Goal: Task Accomplishment & Management: Manage account settings

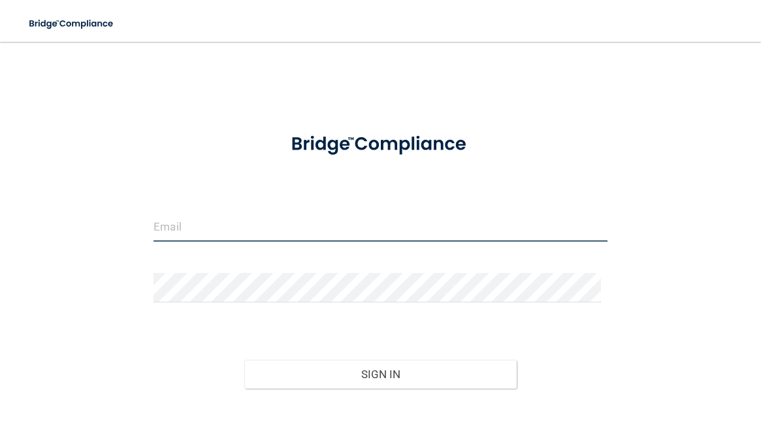
click at [292, 222] on input "email" at bounding box center [380, 226] width 453 height 29
type input "[PERSON_NAME][EMAIL_ADDRESS][DOMAIN_NAME]"
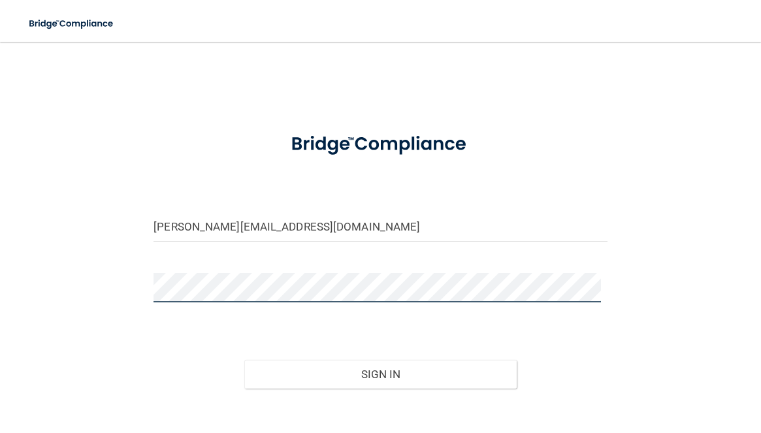
click at [244, 360] on button "Sign In" at bounding box center [380, 374] width 272 height 29
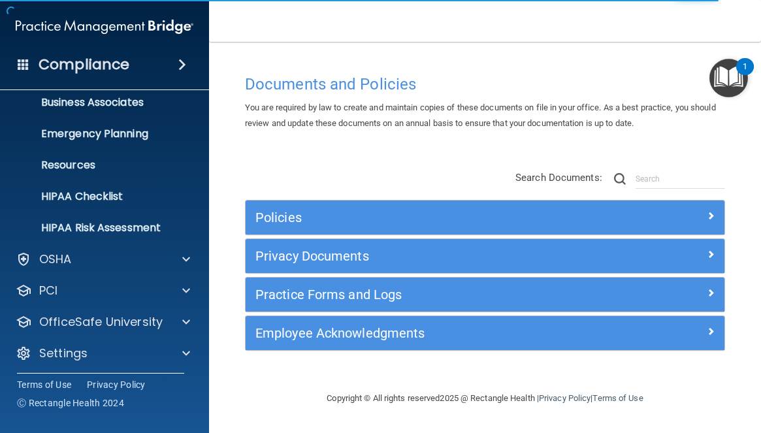
scroll to position [109, 0]
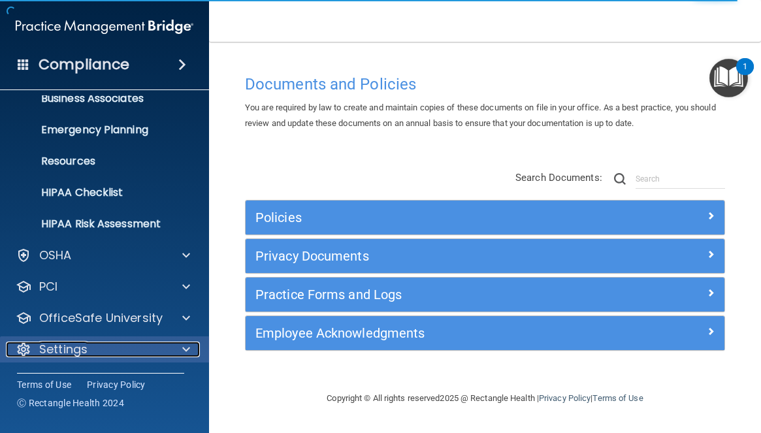
click at [183, 349] on span at bounding box center [186, 350] width 8 height 16
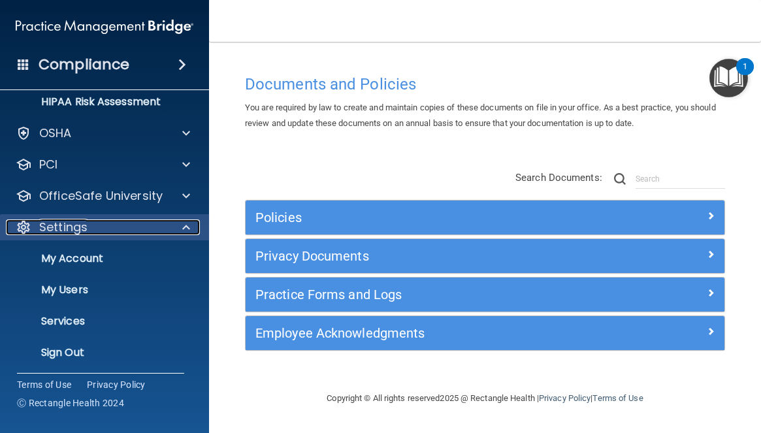
scroll to position [235, 0]
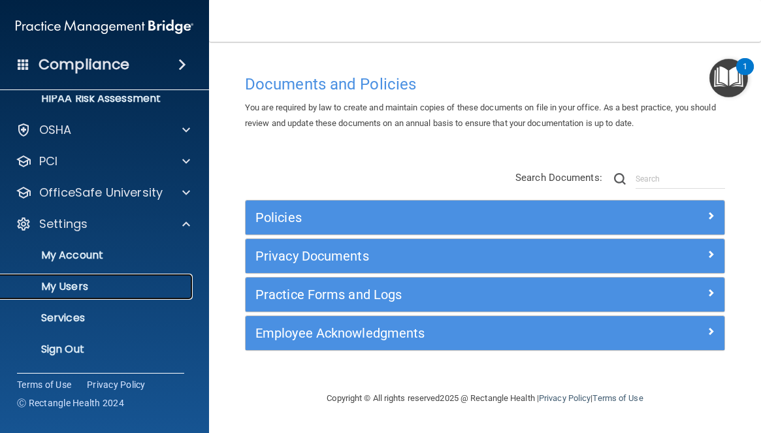
click at [146, 289] on p "My Users" at bounding box center [97, 286] width 178 height 13
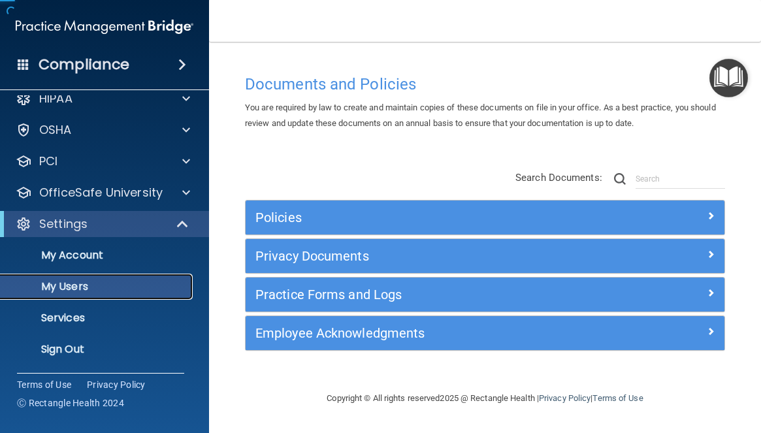
scroll to position [15, 0]
select select "20"
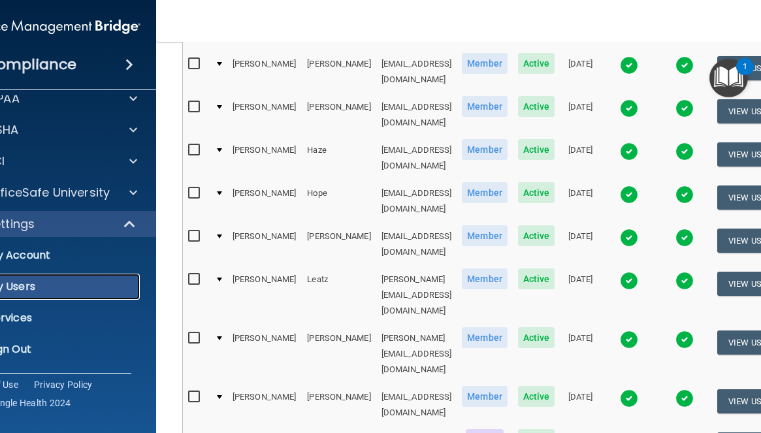
scroll to position [392, 0]
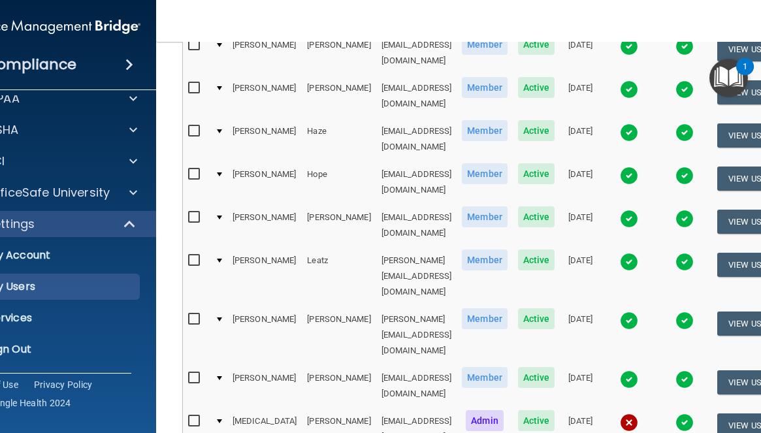
click at [694, 413] on img at bounding box center [684, 422] width 18 height 18
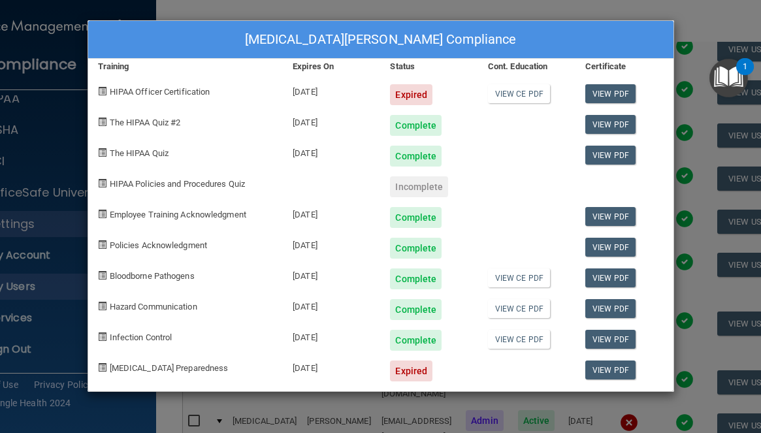
click at [697, 321] on div "[MEDICAL_DATA][PERSON_NAME] Compliance Training Expires On Status Cont. Educati…" at bounding box center [380, 216] width 761 height 433
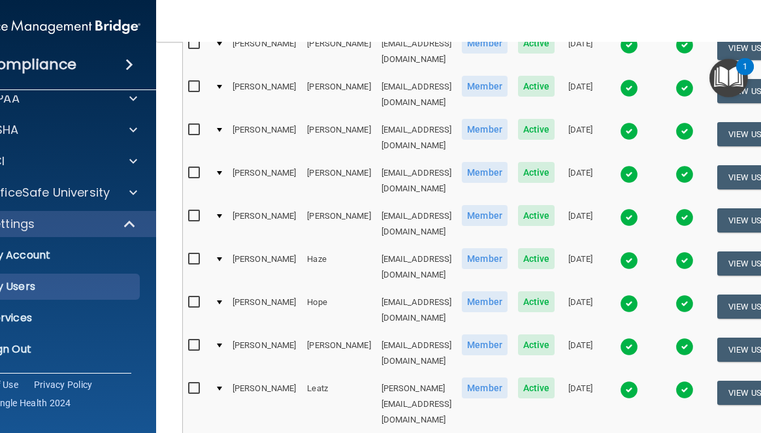
scroll to position [261, 0]
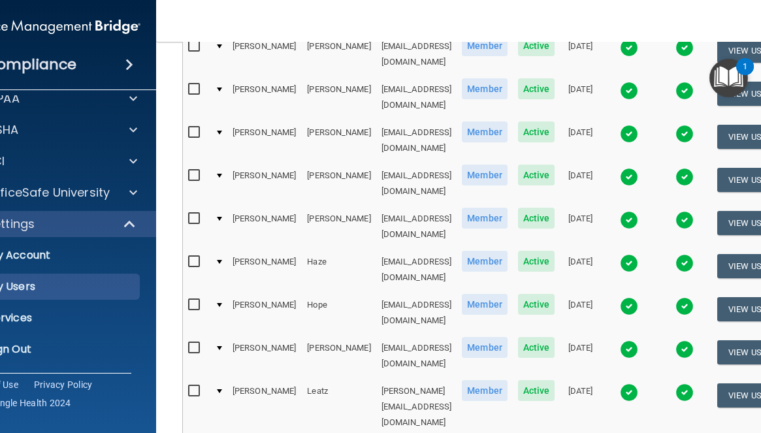
click at [638, 125] on img at bounding box center [629, 134] width 18 height 18
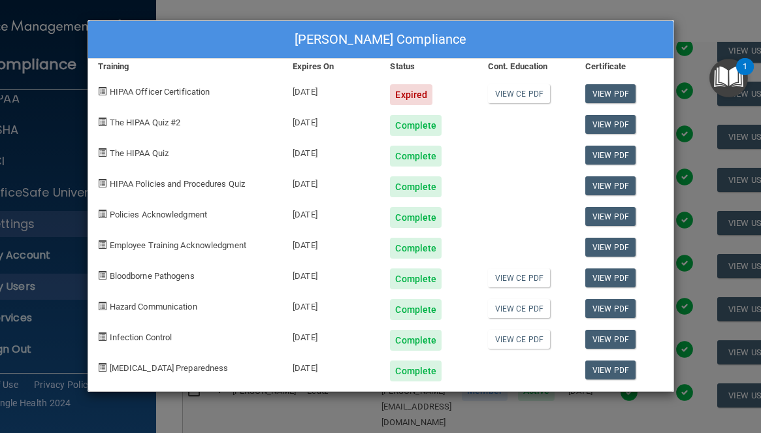
click at [704, 134] on div "[PERSON_NAME] Compliance Training Expires On Status Cont. Education Certificate…" at bounding box center [380, 216] width 761 height 433
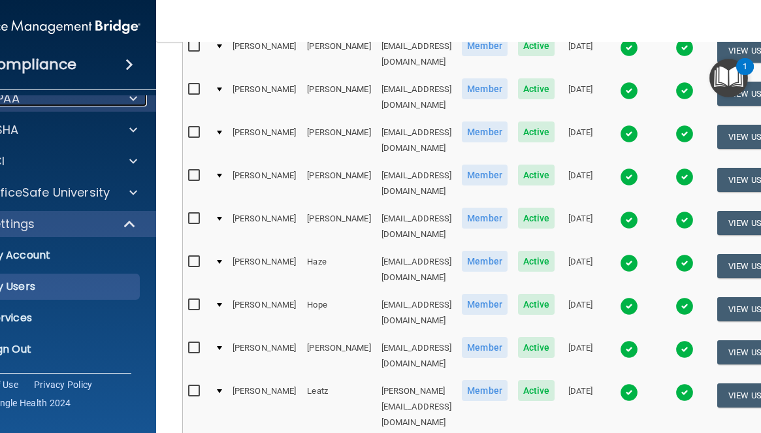
click at [40, 99] on div "HIPAA" at bounding box center [34, 99] width 162 height 16
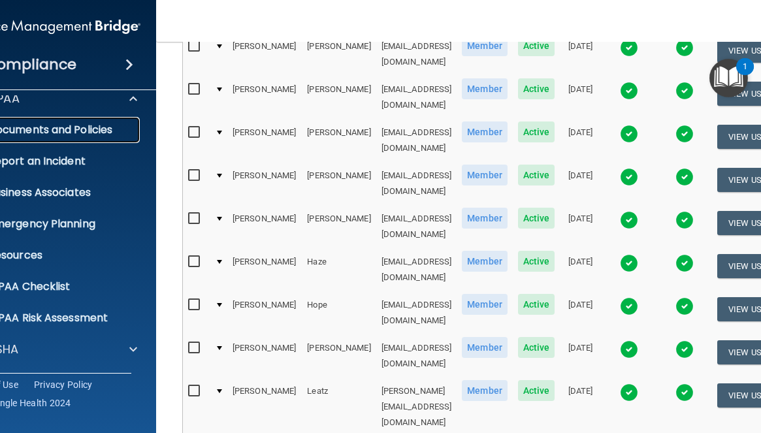
click at [40, 125] on p "Documents and Policies" at bounding box center [45, 129] width 178 height 13
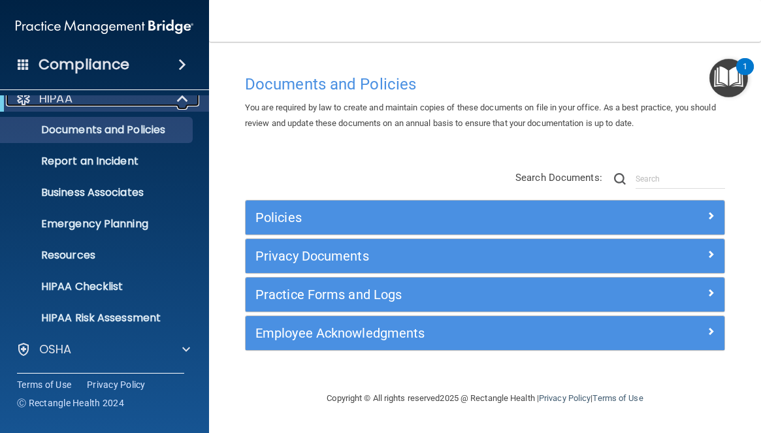
click at [184, 99] on span at bounding box center [183, 99] width 11 height 16
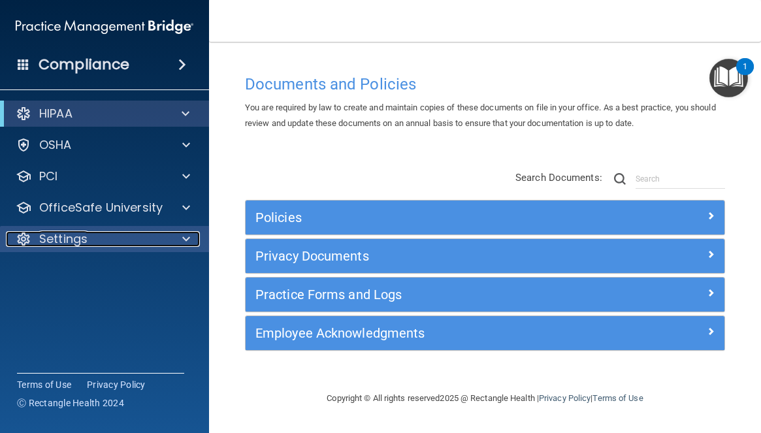
click at [161, 240] on div "Settings" at bounding box center [87, 239] width 162 height 16
click at [160, 240] on div "Settings" at bounding box center [87, 239] width 162 height 16
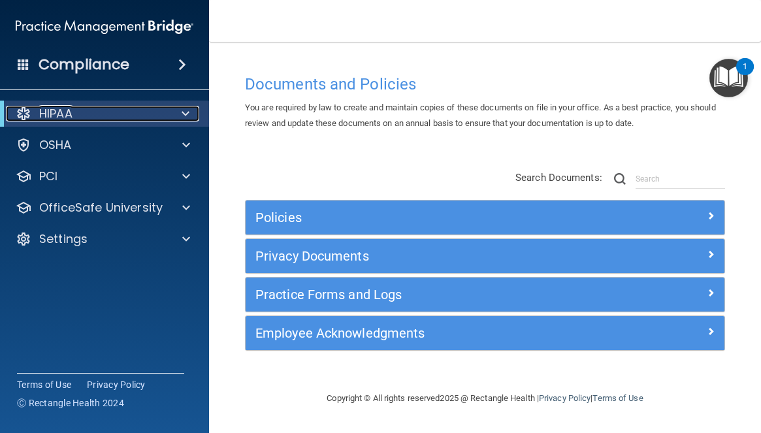
click at [188, 115] on span at bounding box center [186, 114] width 8 height 16
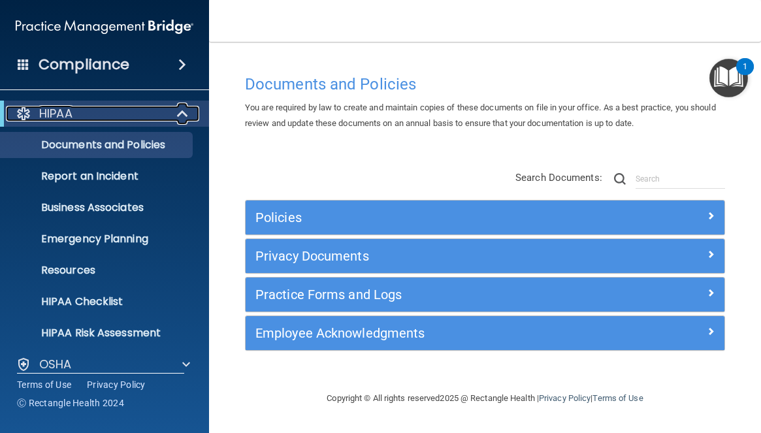
click at [188, 114] on span at bounding box center [183, 114] width 11 height 16
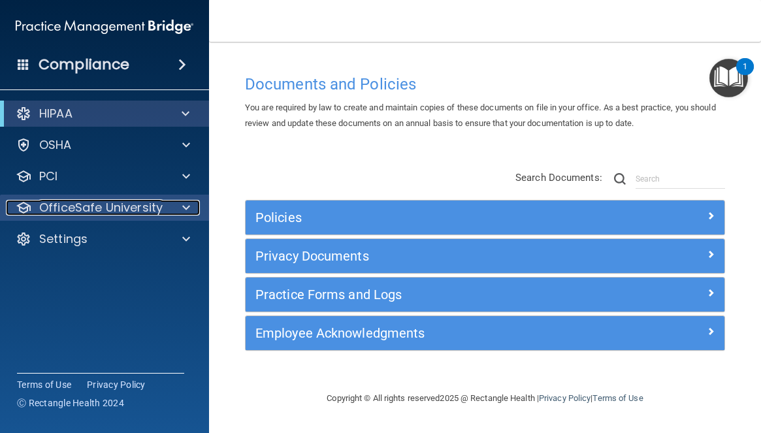
click at [184, 207] on span at bounding box center [186, 208] width 8 height 16
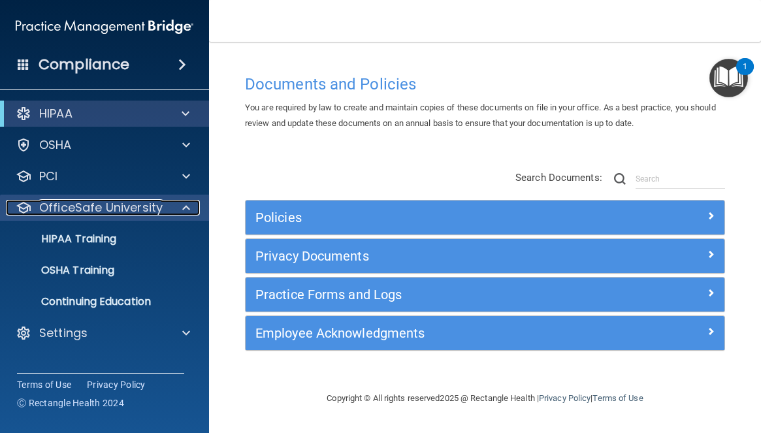
click at [184, 207] on span at bounding box center [186, 208] width 8 height 16
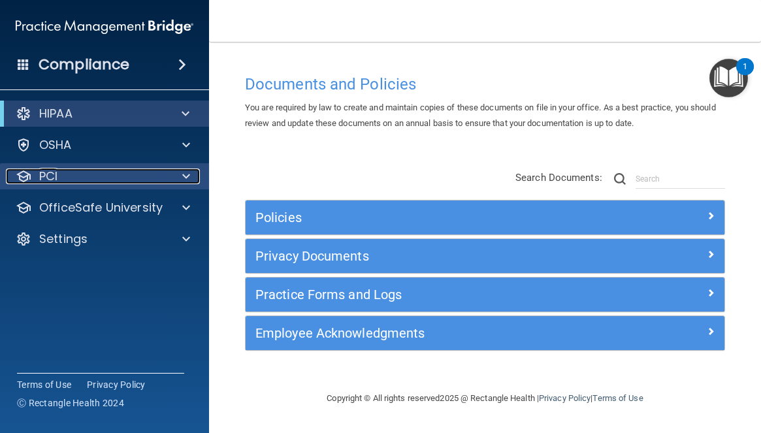
click at [185, 176] on span at bounding box center [186, 177] width 8 height 16
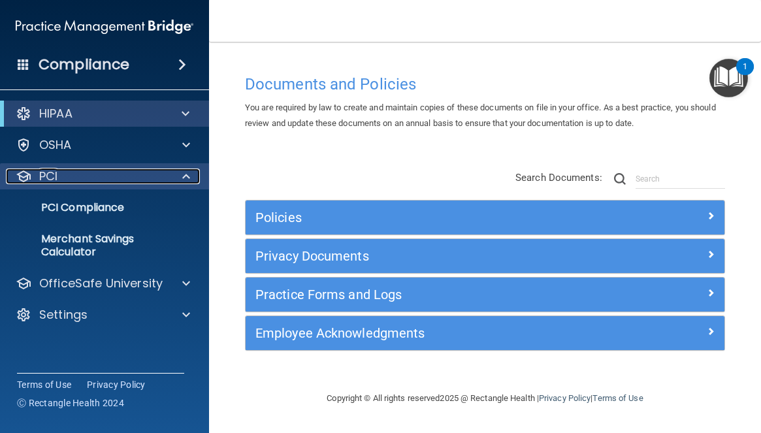
click at [185, 176] on span at bounding box center [186, 177] width 8 height 16
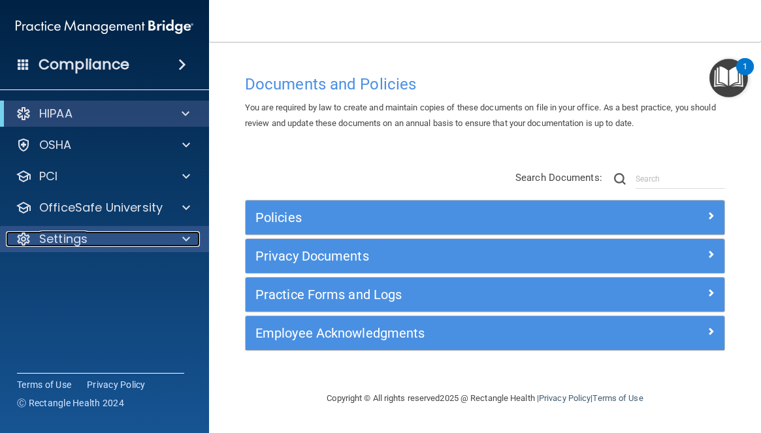
click at [185, 233] on span at bounding box center [186, 239] width 8 height 16
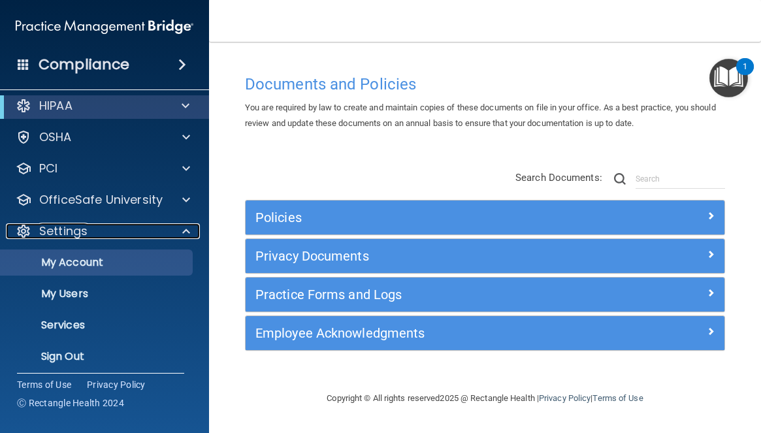
scroll to position [15, 0]
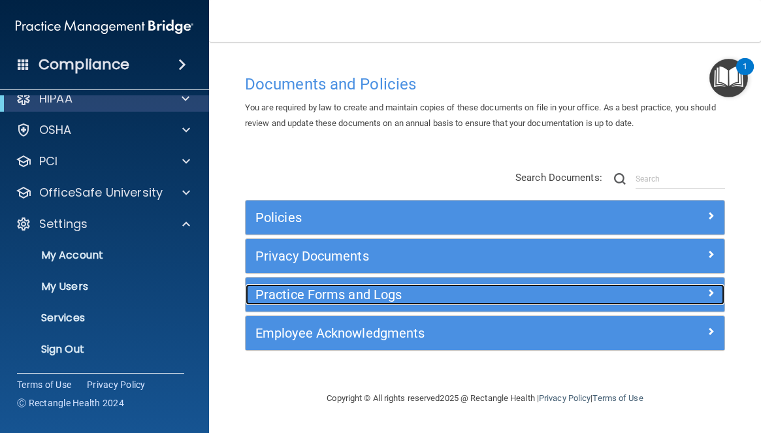
click at [705, 289] on div at bounding box center [665, 292] width 120 height 16
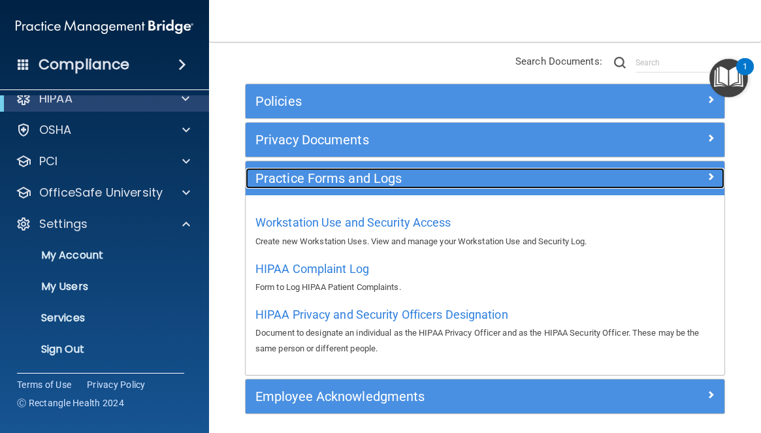
scroll to position [131, 0]
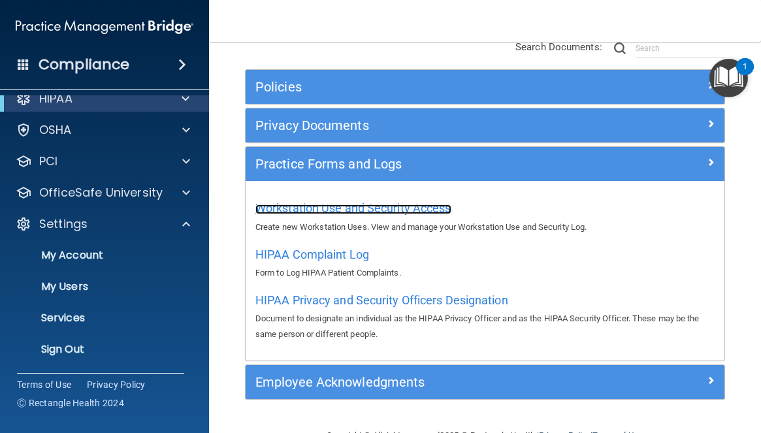
click at [424, 210] on span "Workstation Use and Security Access" at bounding box center [353, 208] width 196 height 14
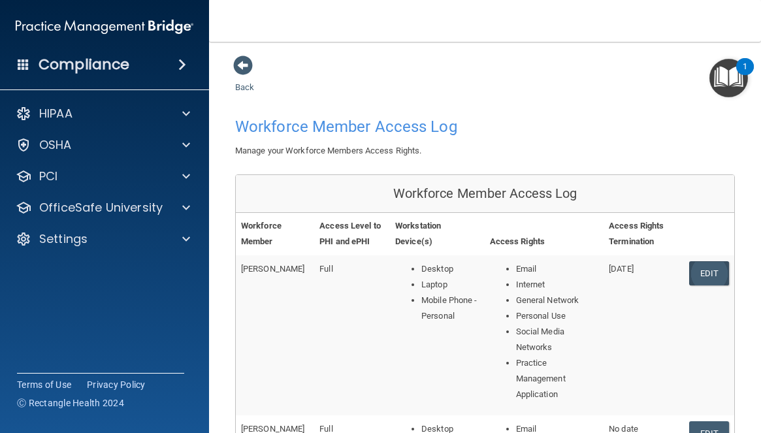
click at [694, 273] on link "Edit" at bounding box center [709, 273] width 40 height 24
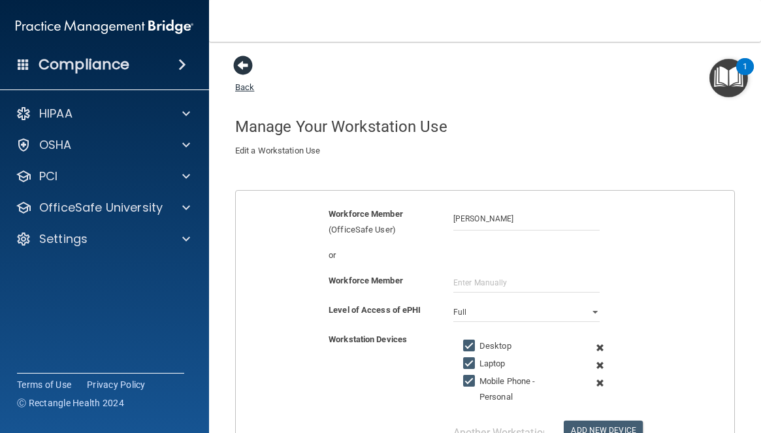
click at [245, 65] on span at bounding box center [243, 66] width 20 height 20
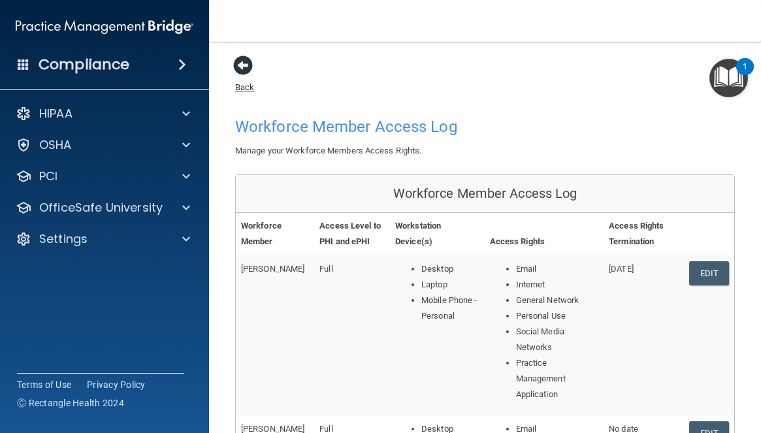
click at [243, 65] on span at bounding box center [243, 66] width 20 height 20
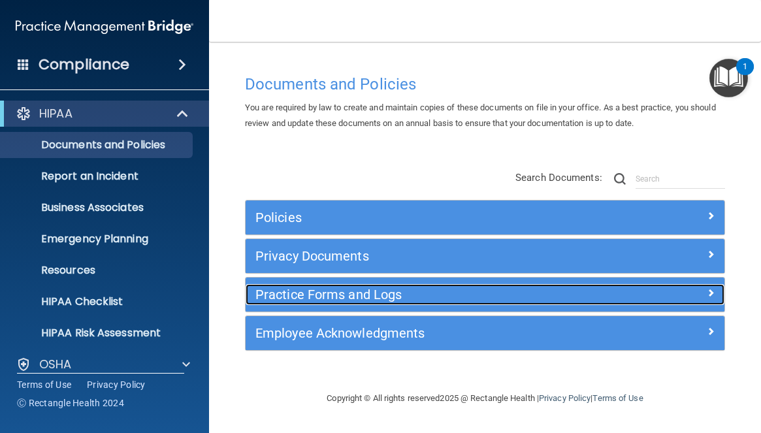
click at [709, 291] on span at bounding box center [711, 293] width 8 height 16
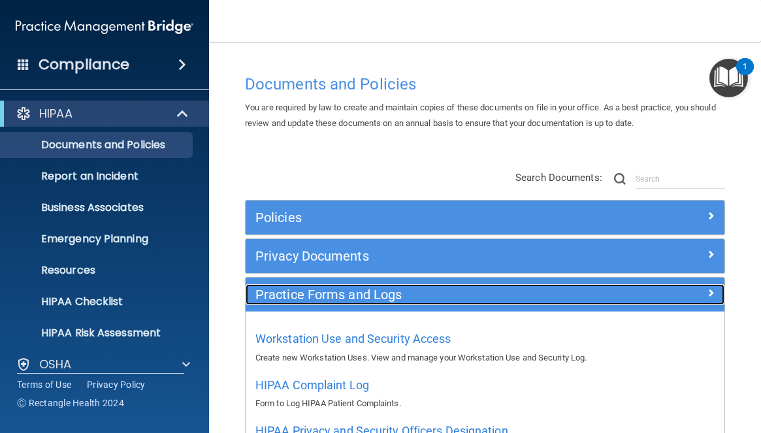
scroll to position [65, 0]
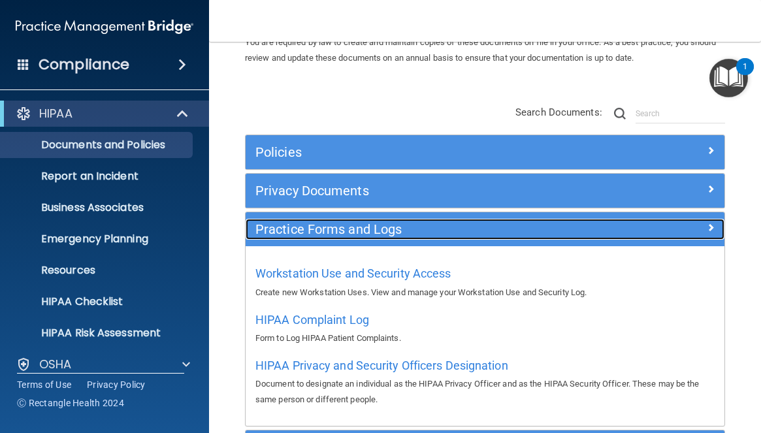
click at [707, 231] on span at bounding box center [711, 227] width 8 height 16
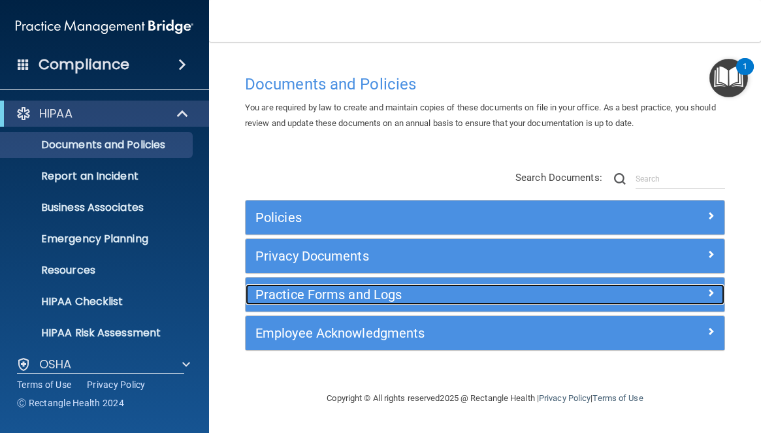
scroll to position [0, 0]
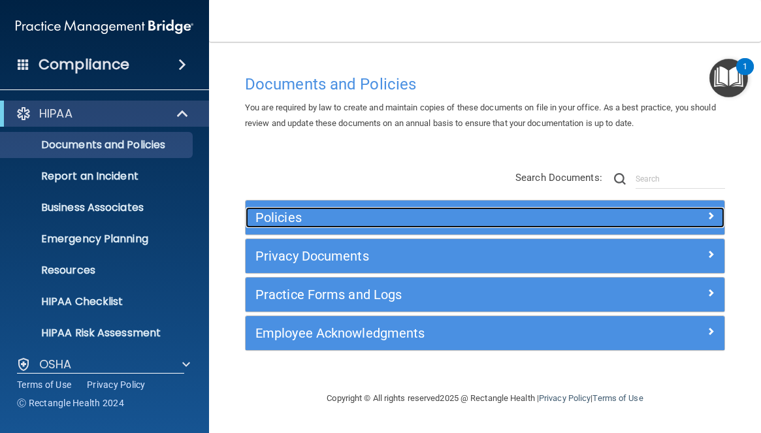
click at [704, 213] on div at bounding box center [665, 215] width 120 height 16
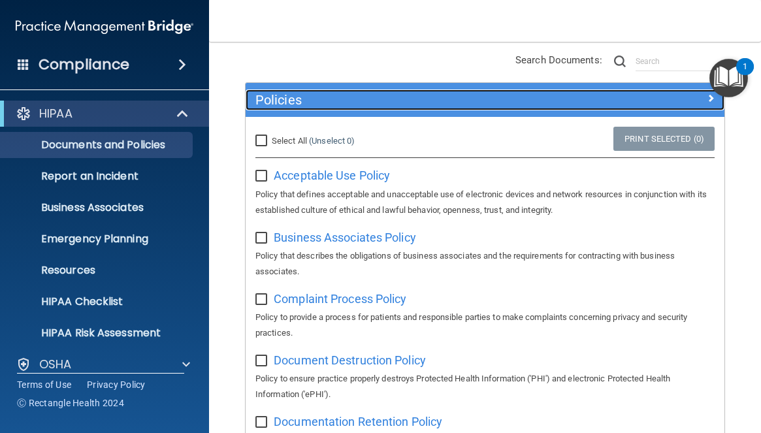
scroll to position [65, 0]
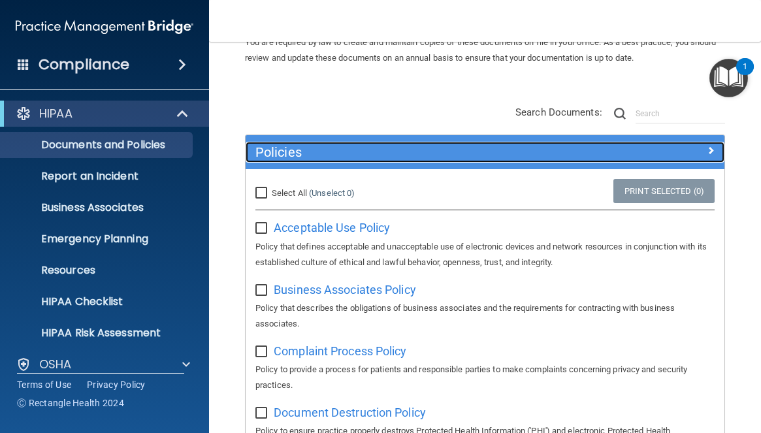
click at [707, 148] on span at bounding box center [711, 150] width 8 height 16
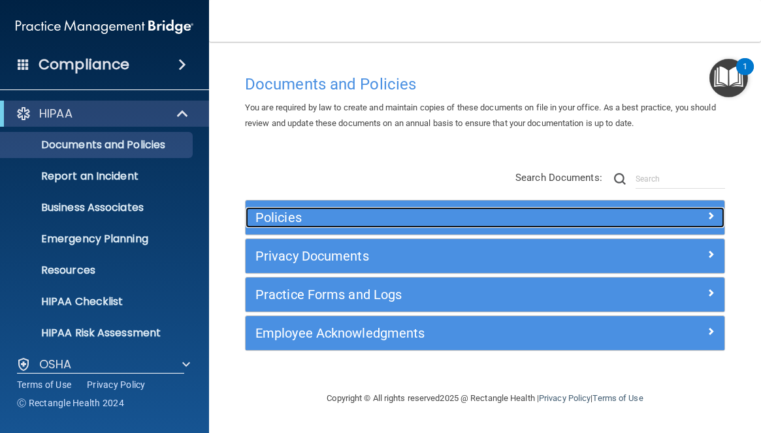
scroll to position [0, 0]
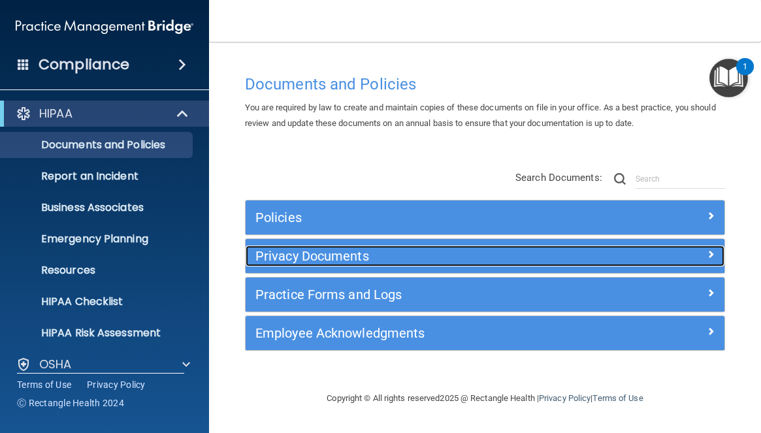
click at [713, 253] on span at bounding box center [711, 254] width 8 height 16
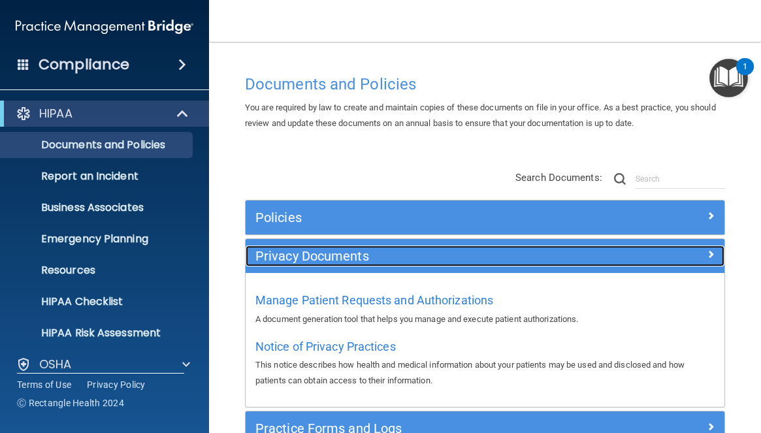
click at [707, 252] on span at bounding box center [711, 254] width 8 height 16
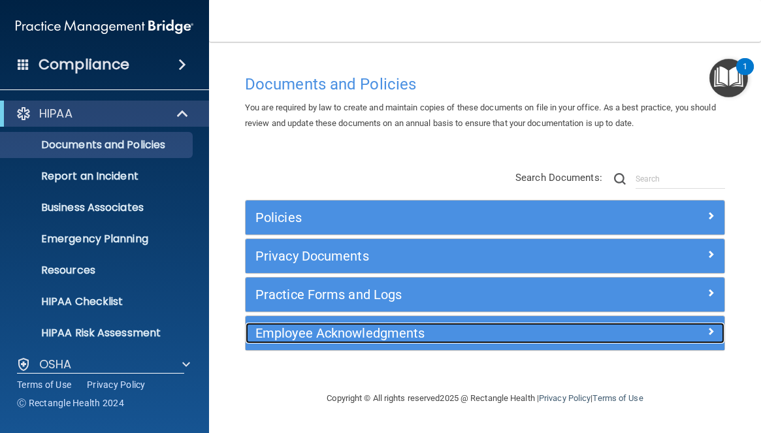
click at [705, 327] on div at bounding box center [665, 331] width 120 height 16
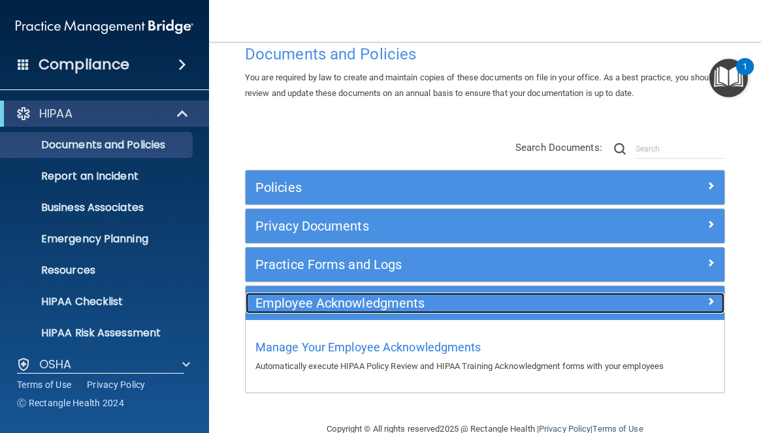
scroll to position [57, 0]
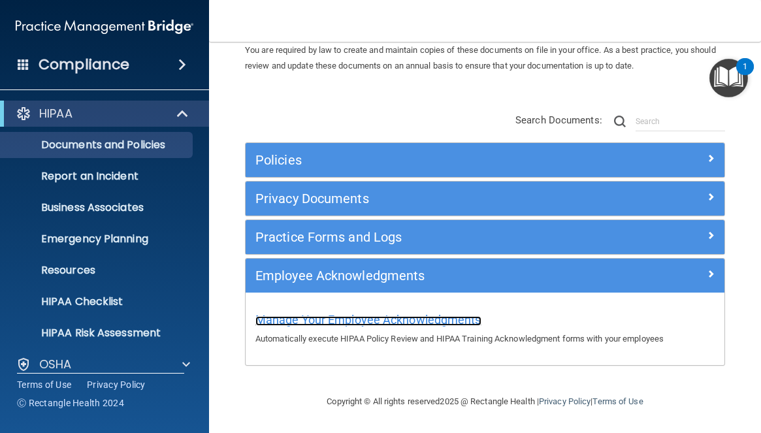
click at [468, 320] on span "Manage Your Employee Acknowledgments" at bounding box center [368, 320] width 226 height 14
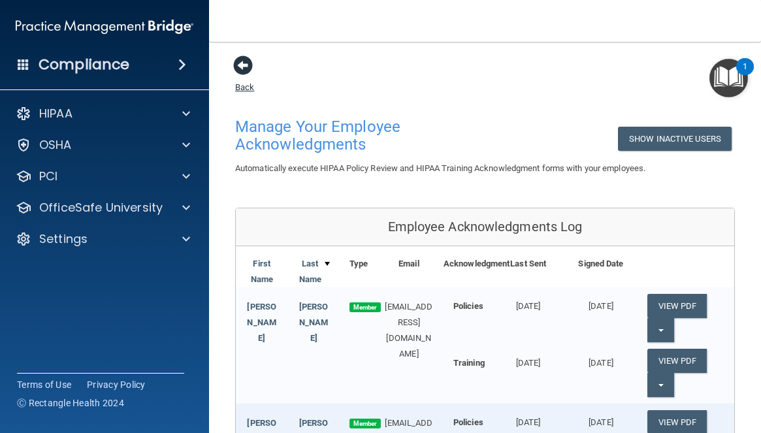
click at [246, 67] on span at bounding box center [243, 66] width 20 height 20
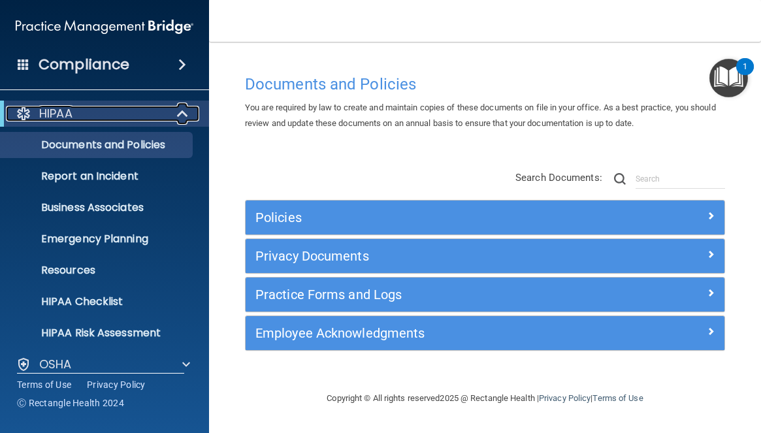
click at [183, 112] on span at bounding box center [183, 114] width 11 height 16
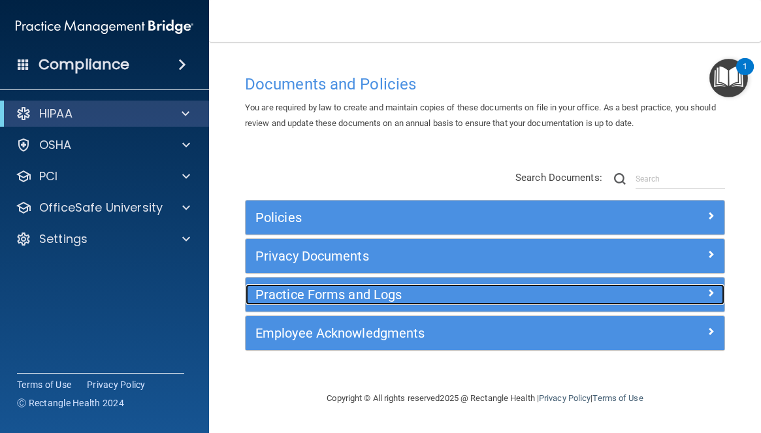
click at [708, 291] on span at bounding box center [711, 293] width 8 height 16
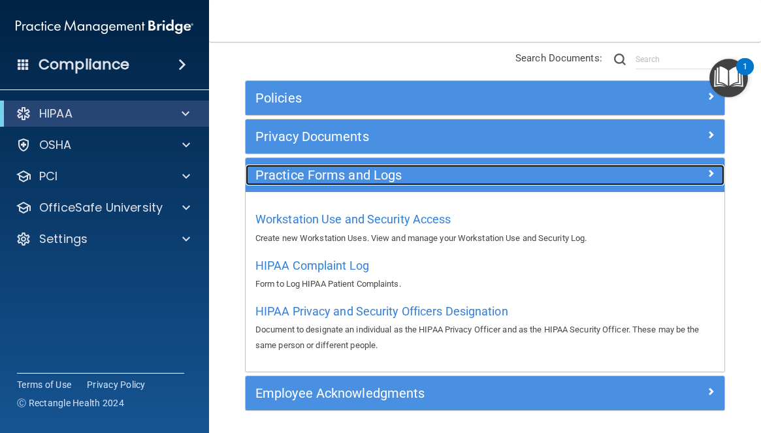
scroll to position [165, 0]
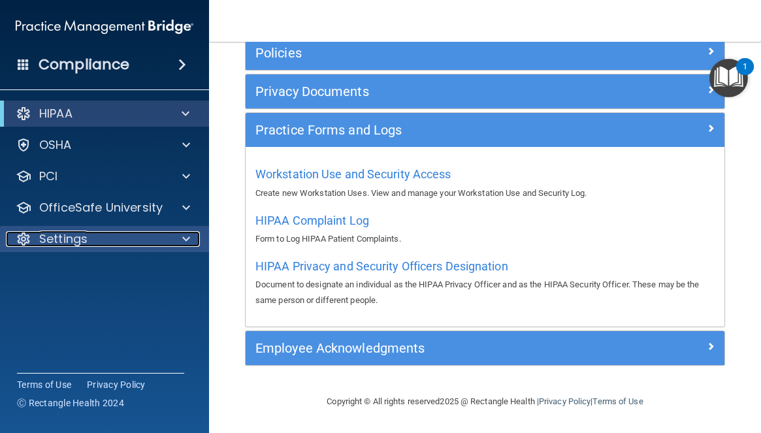
click at [154, 236] on div "Settings" at bounding box center [87, 239] width 162 height 16
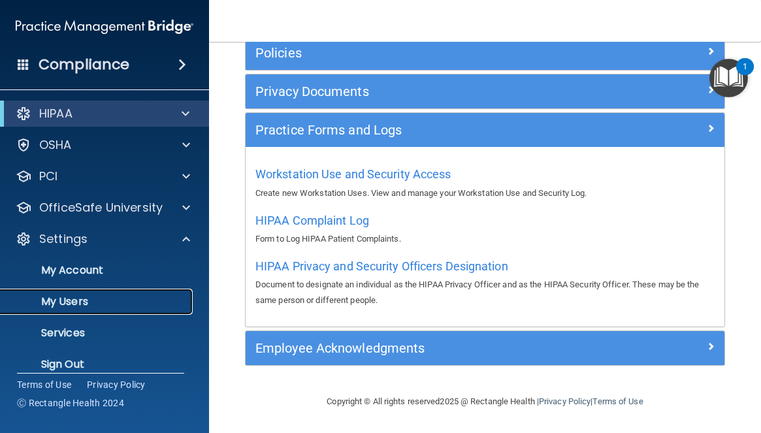
click at [146, 291] on link "My Users" at bounding box center [90, 302] width 206 height 26
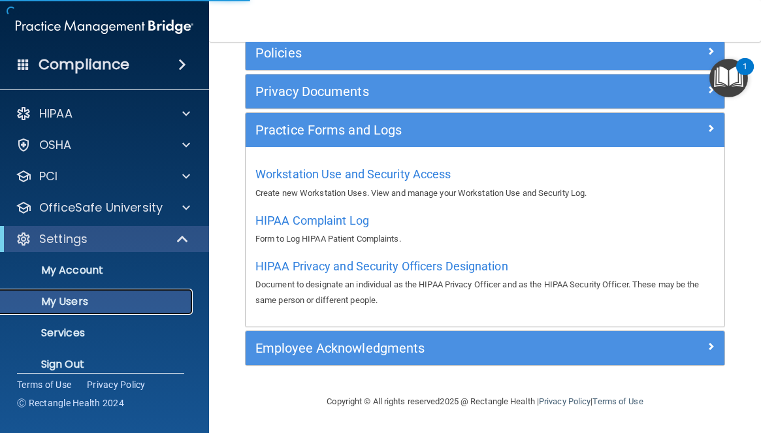
select select "20"
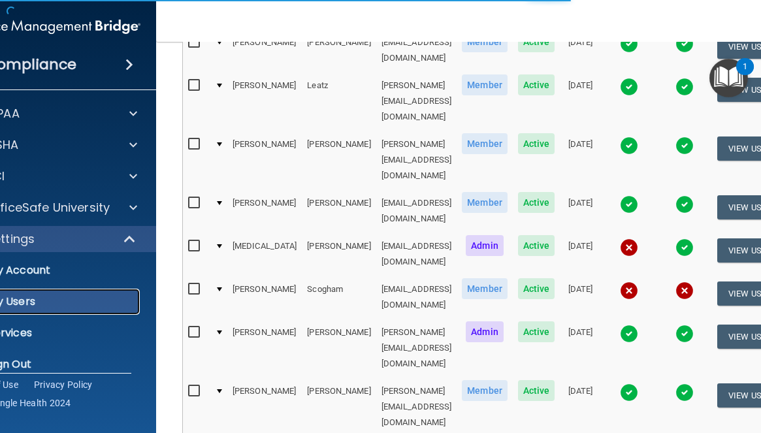
scroll to position [591, 0]
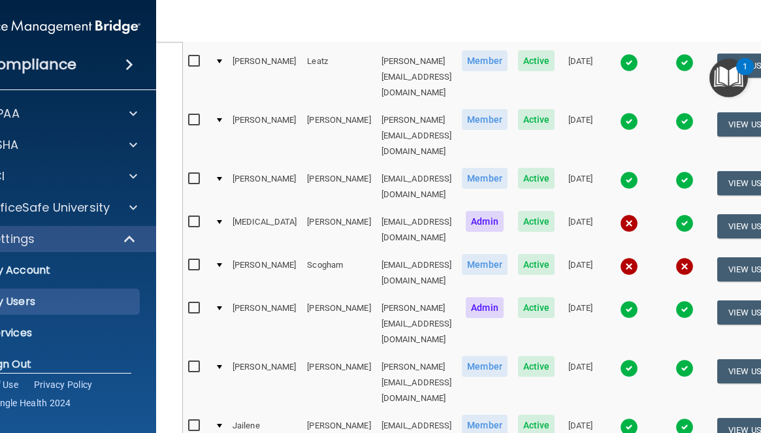
click at [504, 297] on span "Admin" at bounding box center [485, 307] width 38 height 21
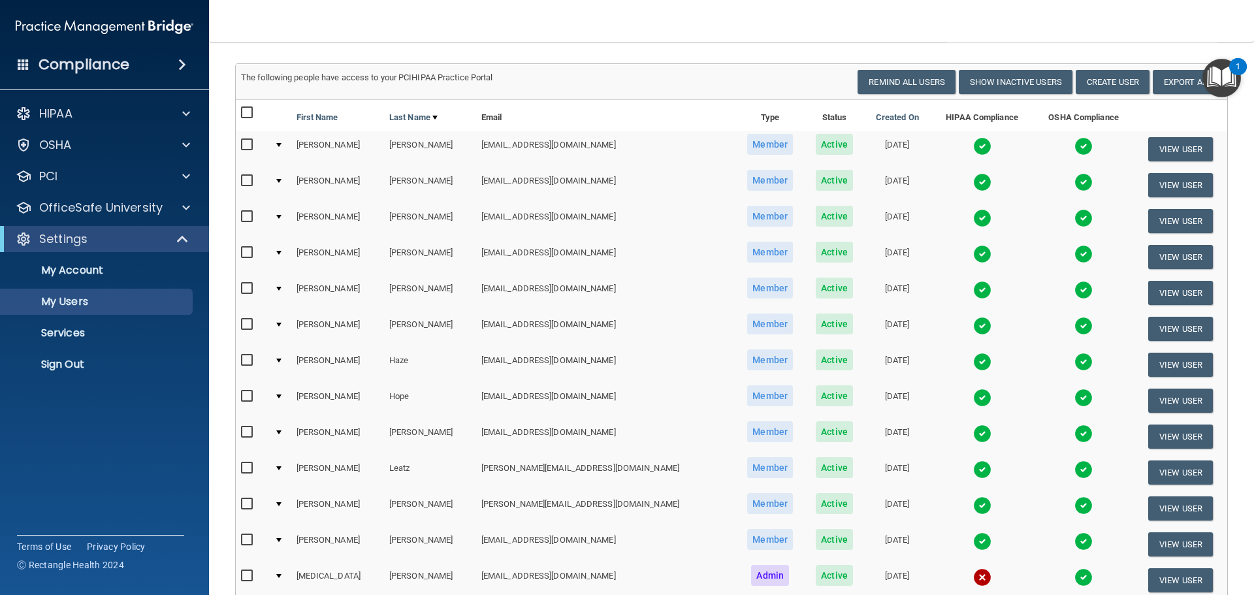
scroll to position [53, 0]
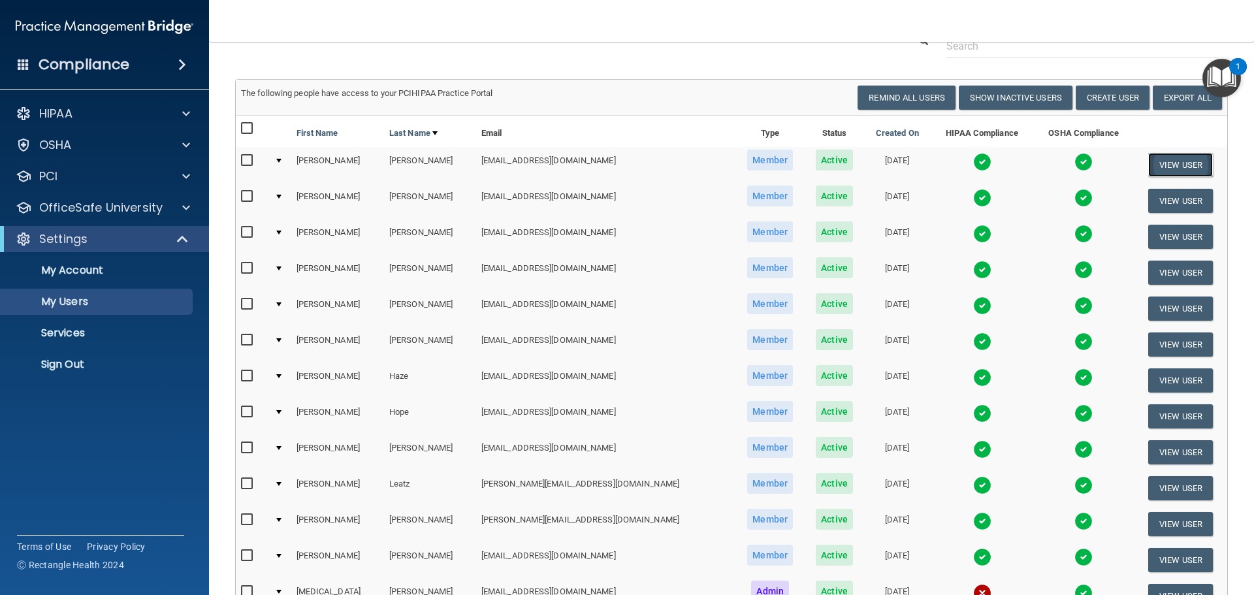
click at [760, 163] on button "View User" at bounding box center [1180, 165] width 65 height 24
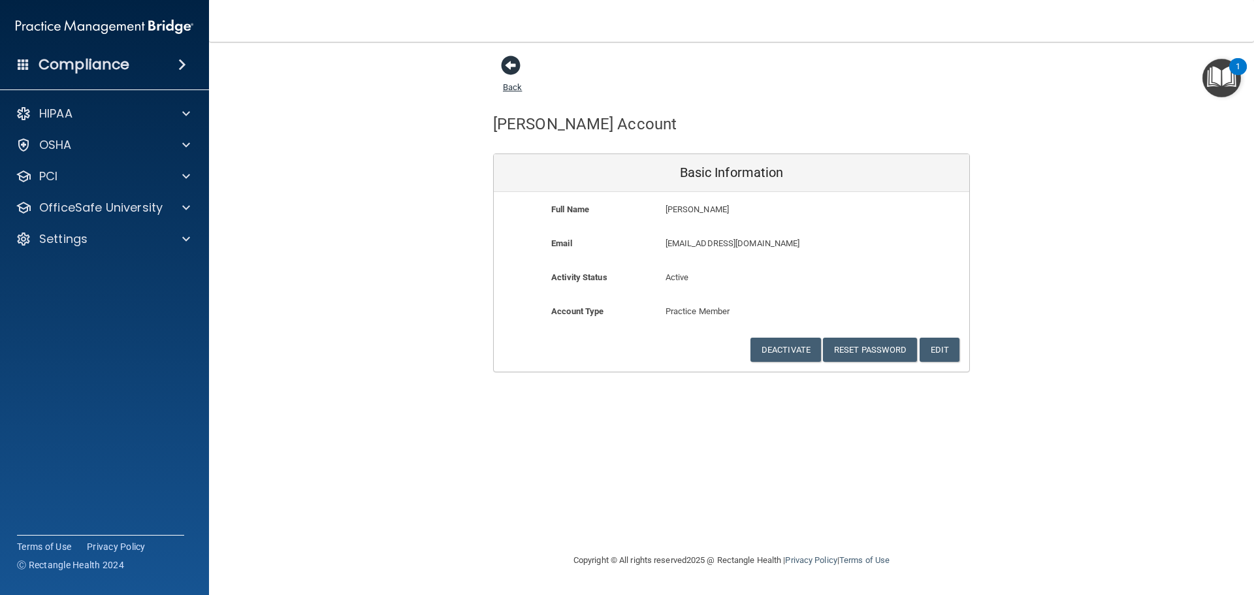
click at [505, 64] on span at bounding box center [511, 66] width 20 height 20
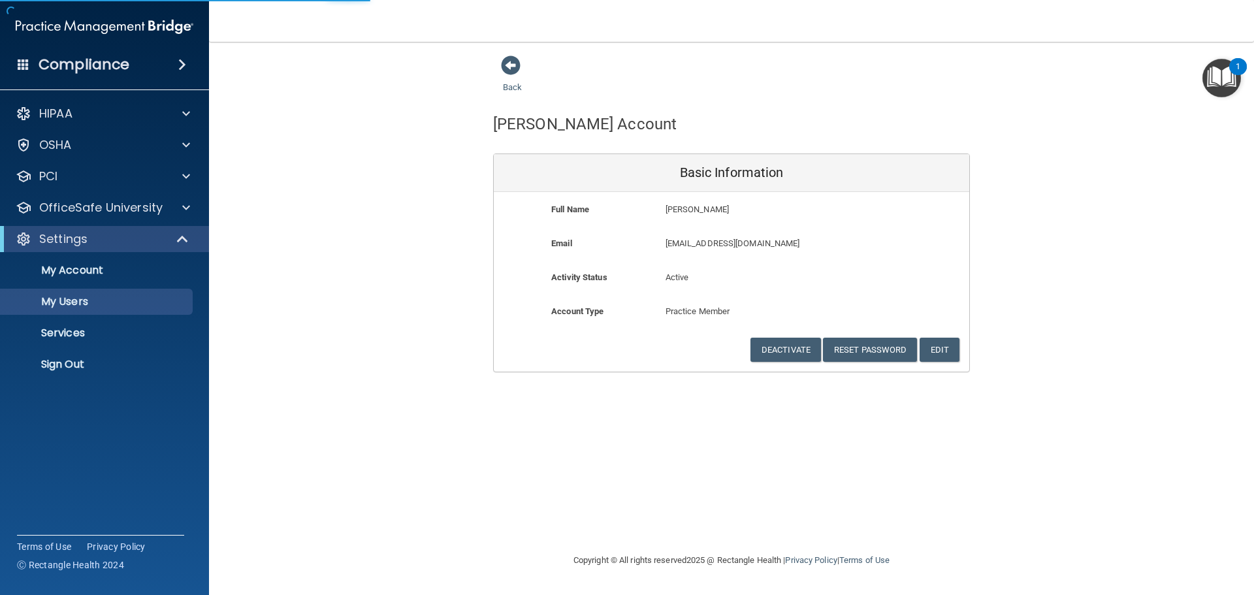
select select "20"
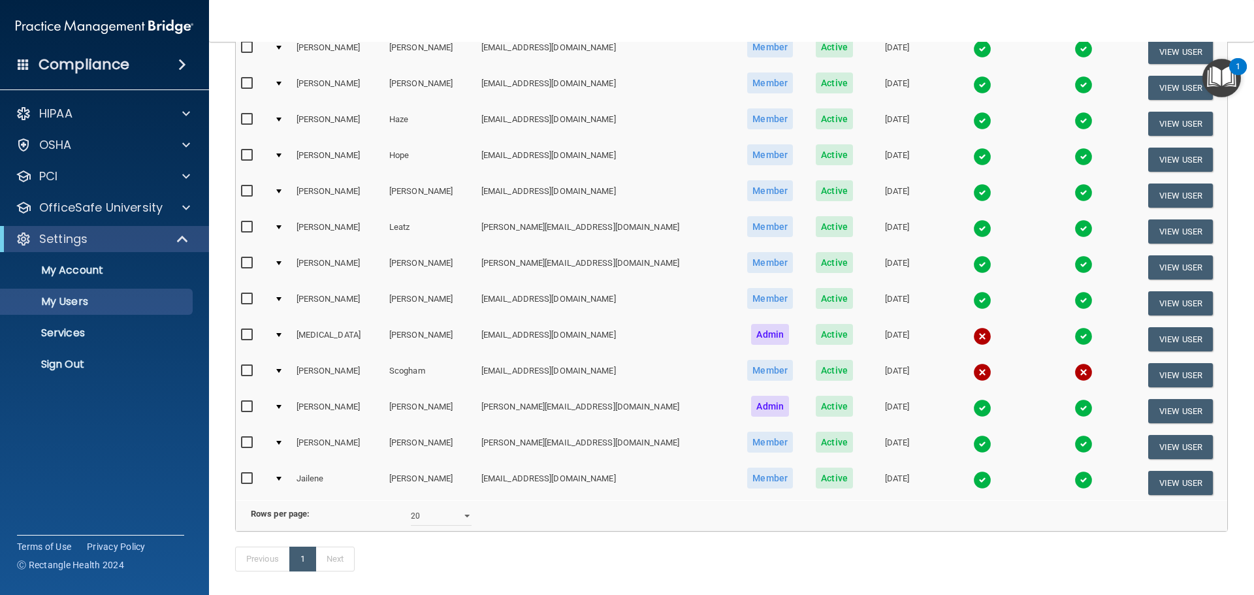
scroll to position [327, 0]
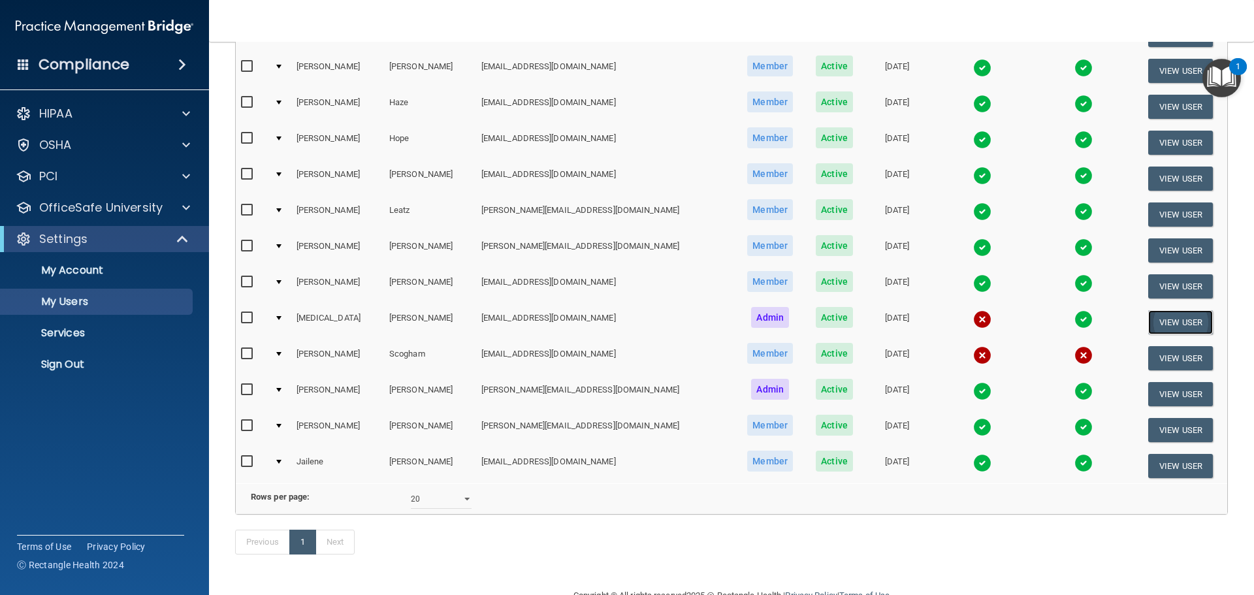
click at [760, 317] on button "View User" at bounding box center [1180, 322] width 65 height 24
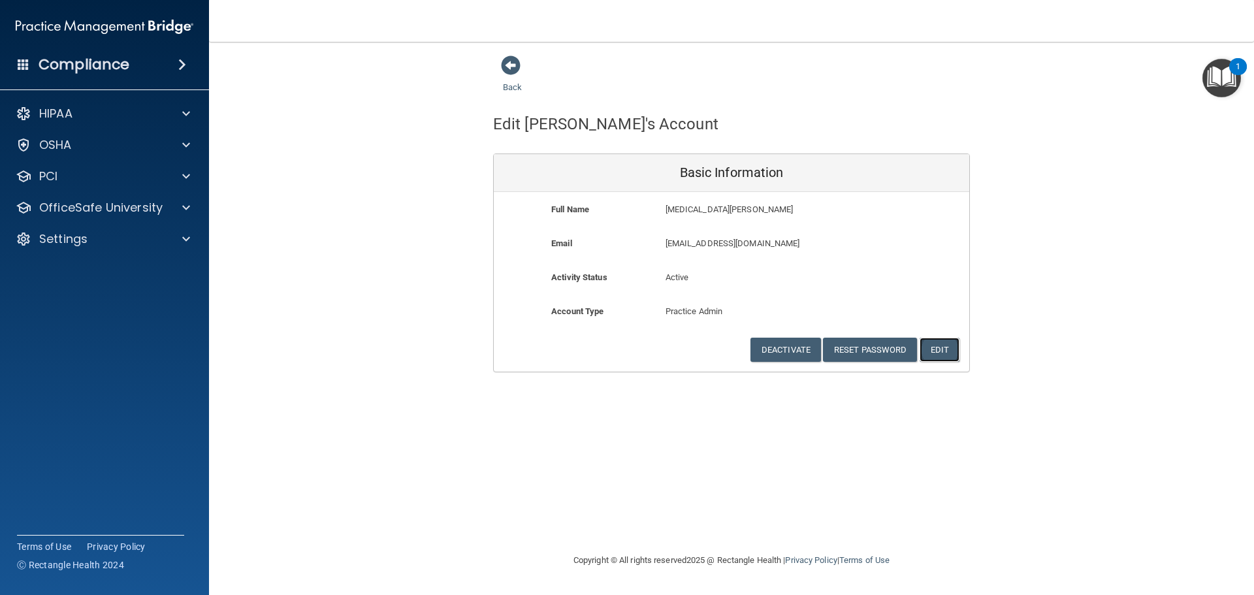
click at [760, 349] on button "Edit" at bounding box center [940, 350] width 40 height 24
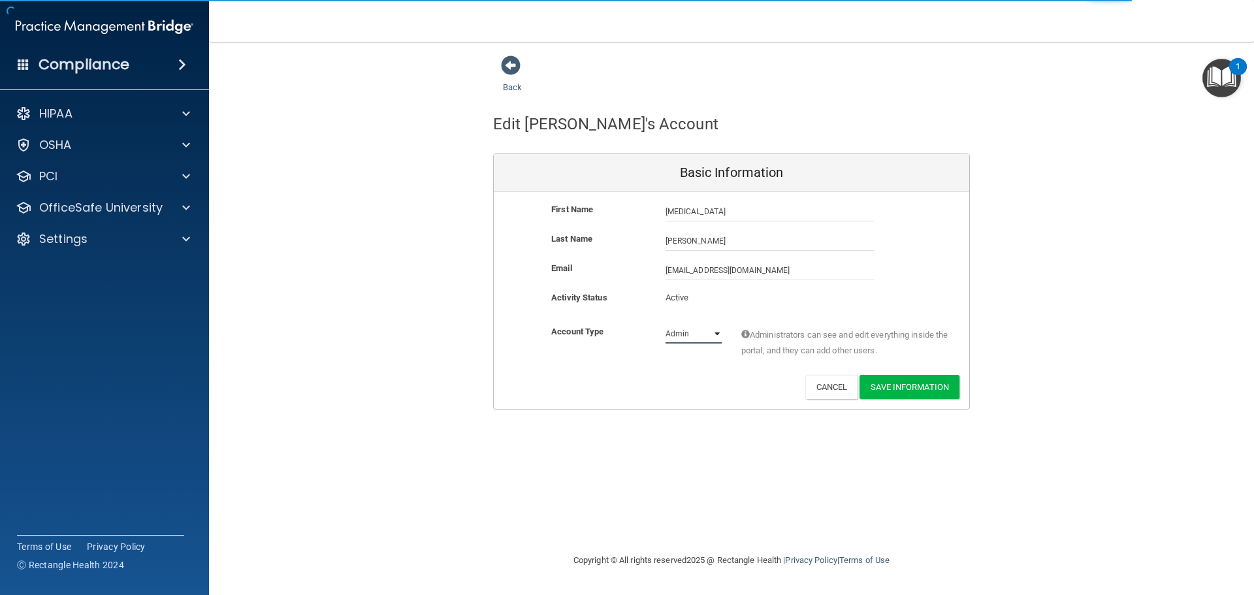
click at [715, 335] on select "Admin Member" at bounding box center [694, 334] width 56 height 20
select select "practice_member"
click at [666, 324] on select "Admin Member" at bounding box center [694, 334] width 56 height 20
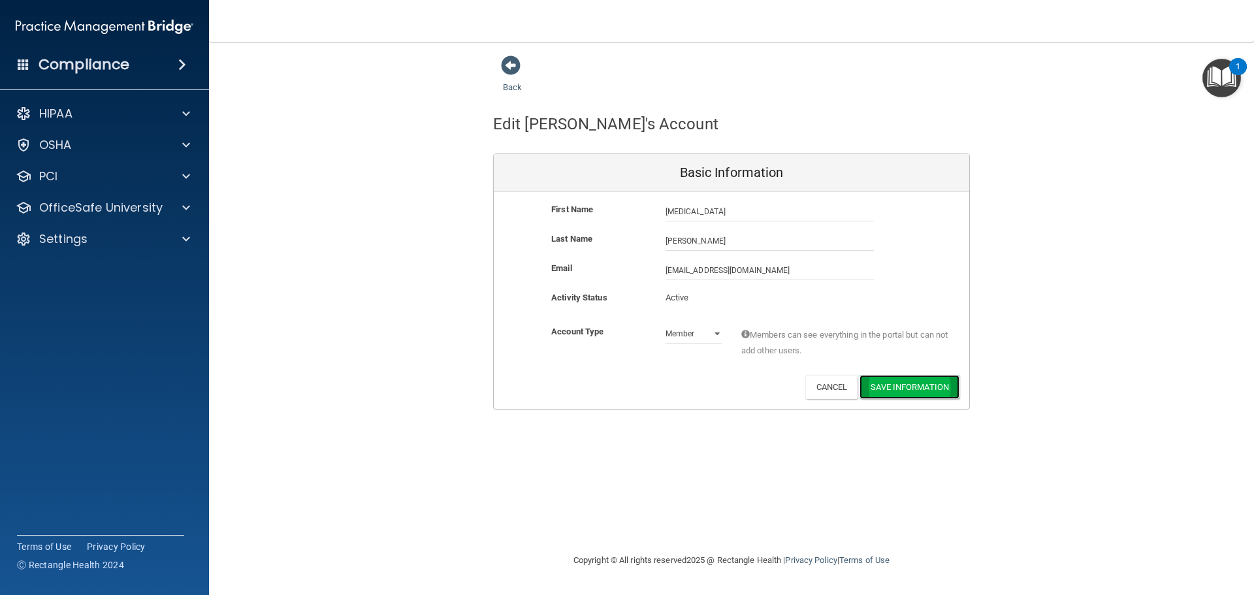
click at [760, 388] on button "Save Information" at bounding box center [910, 387] width 100 height 24
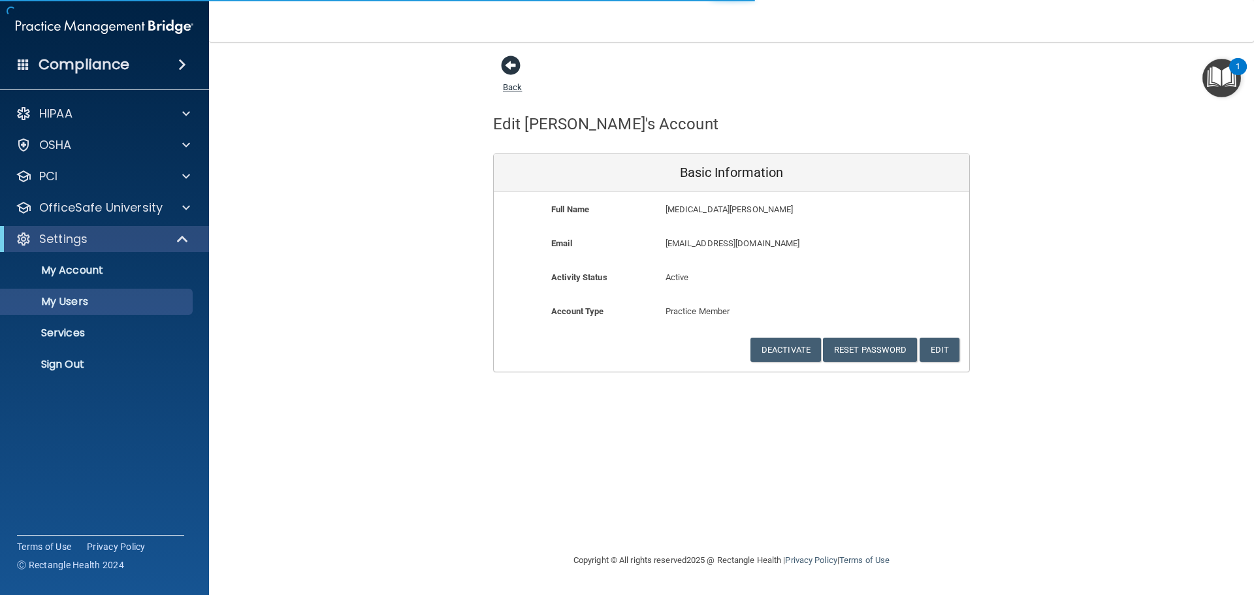
select select "20"
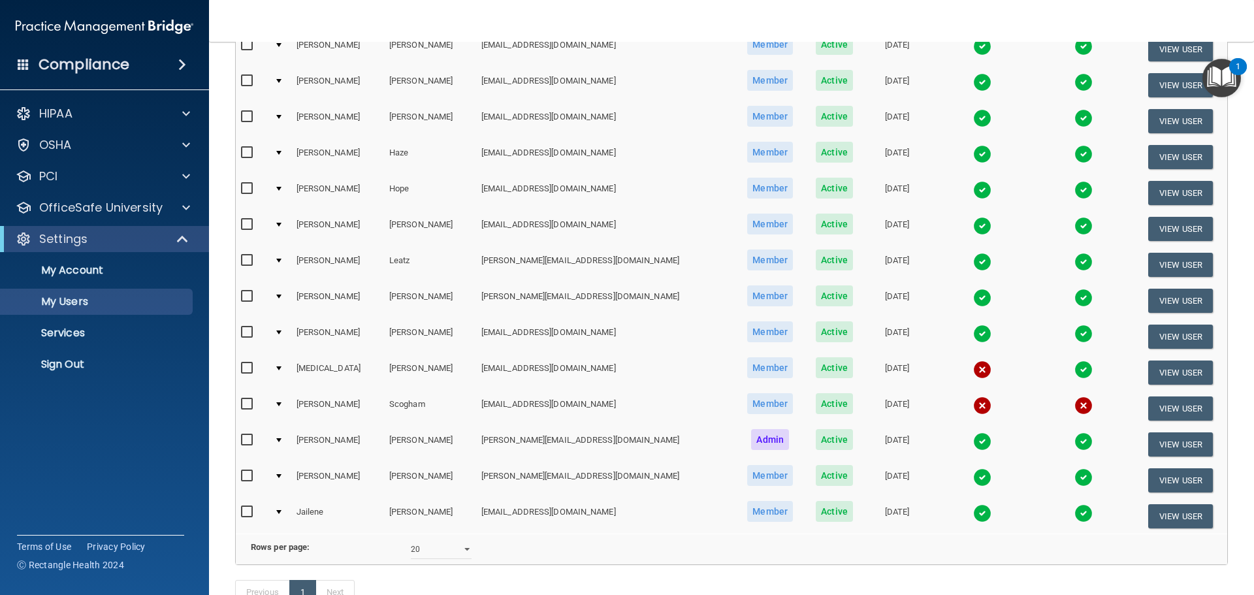
scroll to position [392, 0]
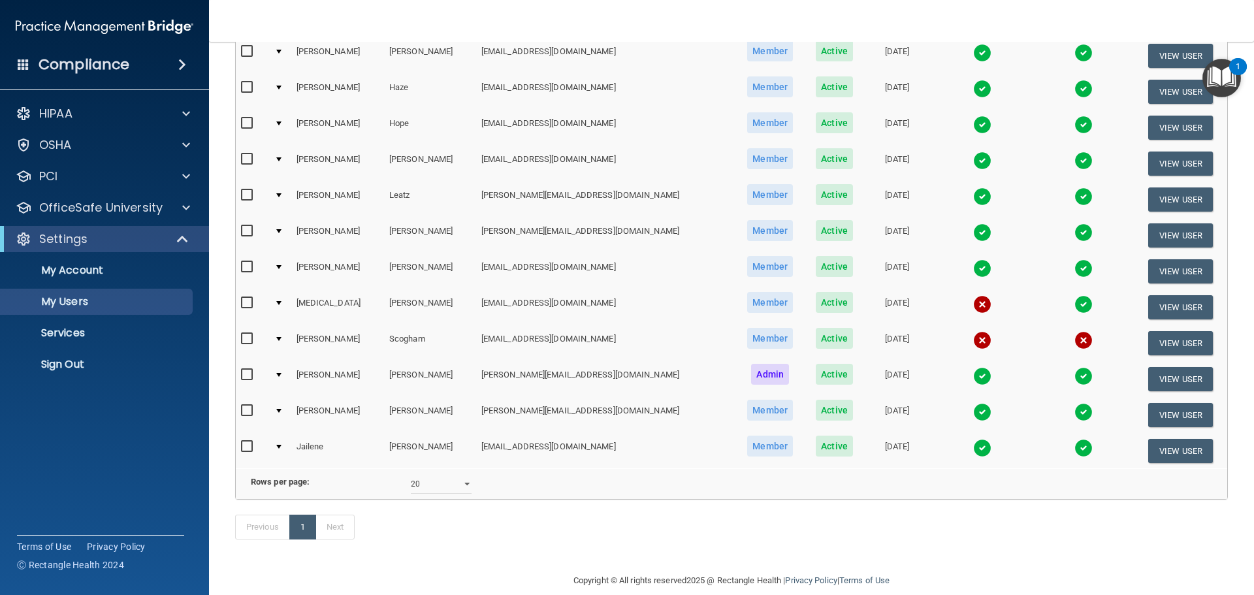
click at [760, 301] on img at bounding box center [982, 304] width 18 height 18
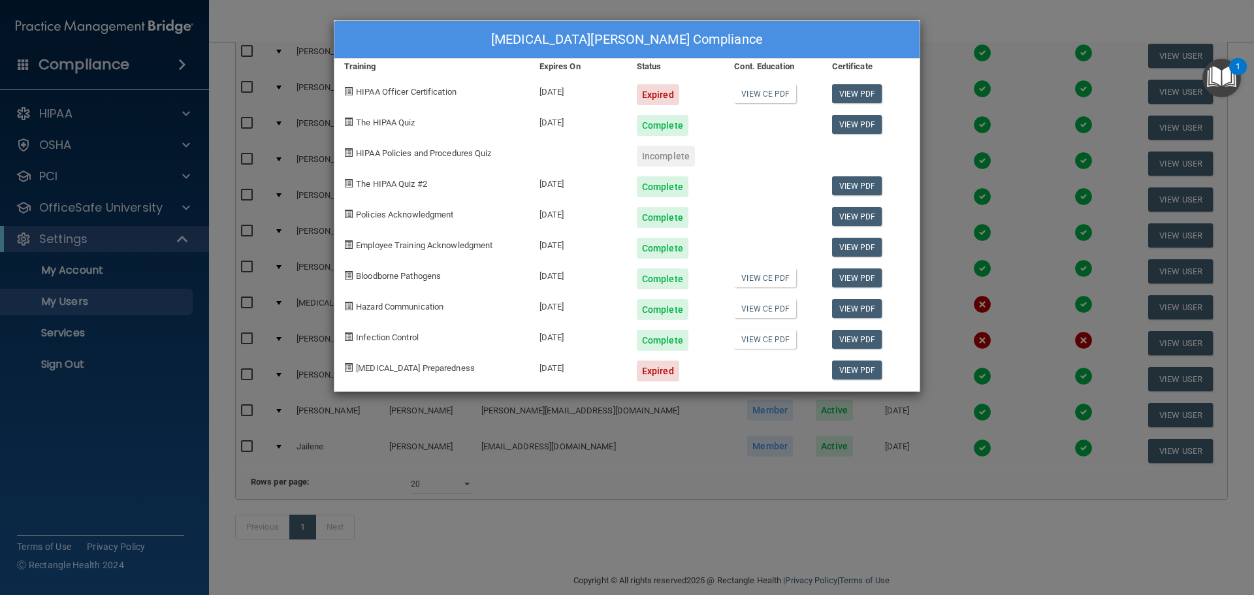
click at [760, 305] on div "[MEDICAL_DATA][PERSON_NAME] Compliance Training Expires On Status Cont. Educati…" at bounding box center [627, 297] width 1254 height 595
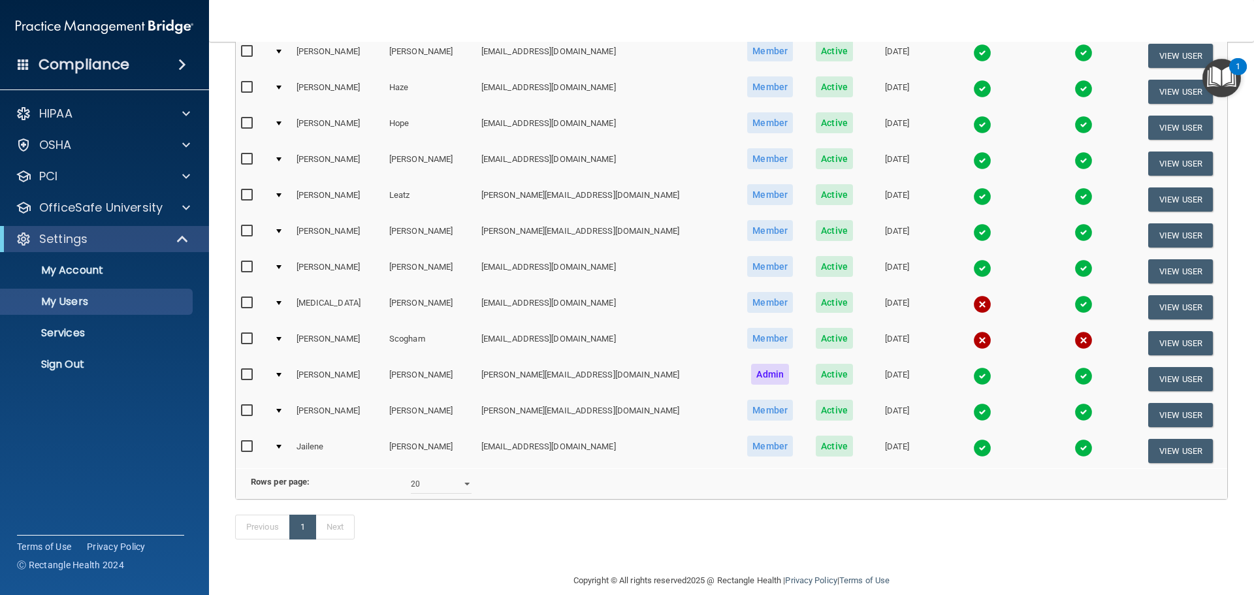
click at [760, 336] on img at bounding box center [1084, 340] width 18 height 18
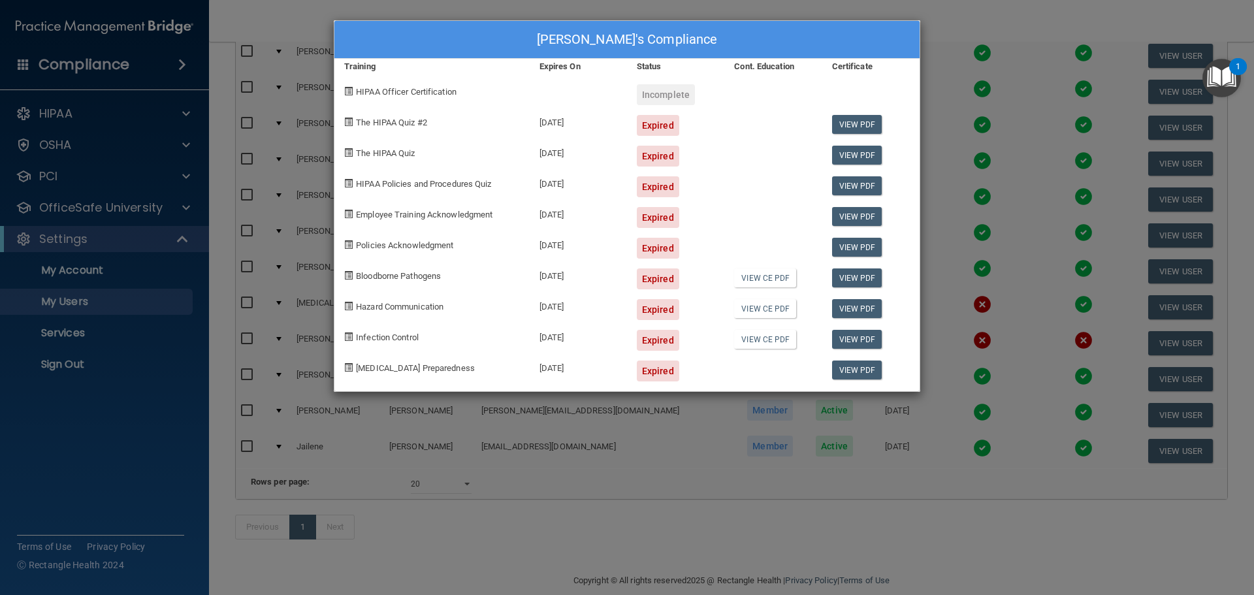
click at [760, 304] on div "[PERSON_NAME]'s Compliance Training Expires On Status Cont. Education Certifica…" at bounding box center [627, 297] width 1254 height 595
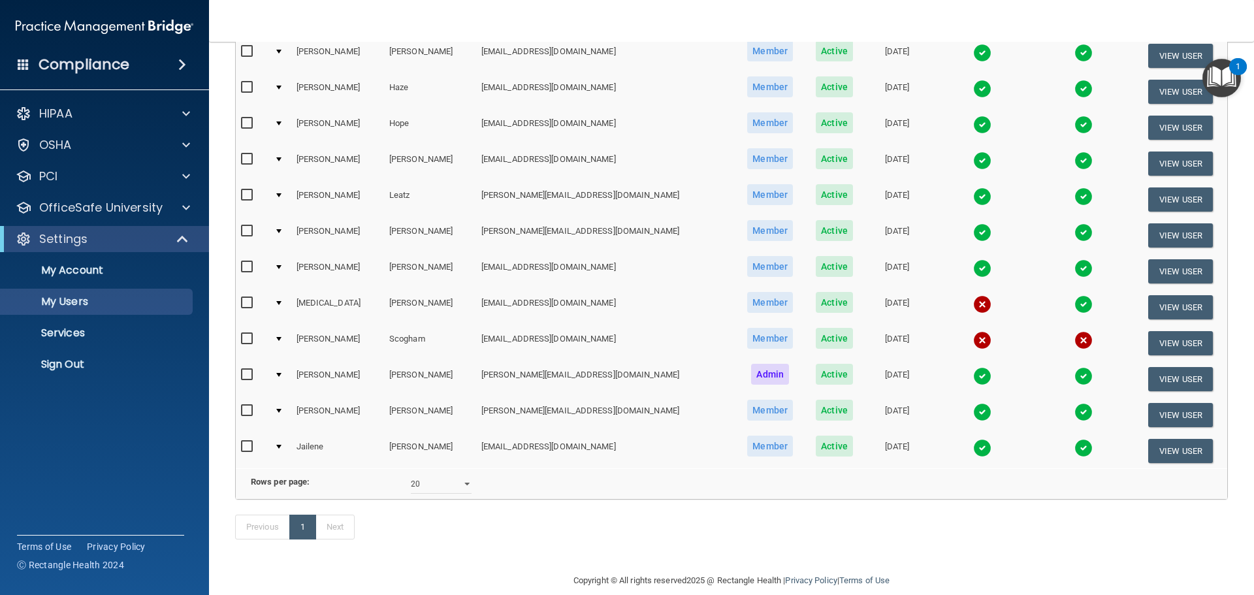
click at [760, 306] on img at bounding box center [982, 304] width 18 height 18
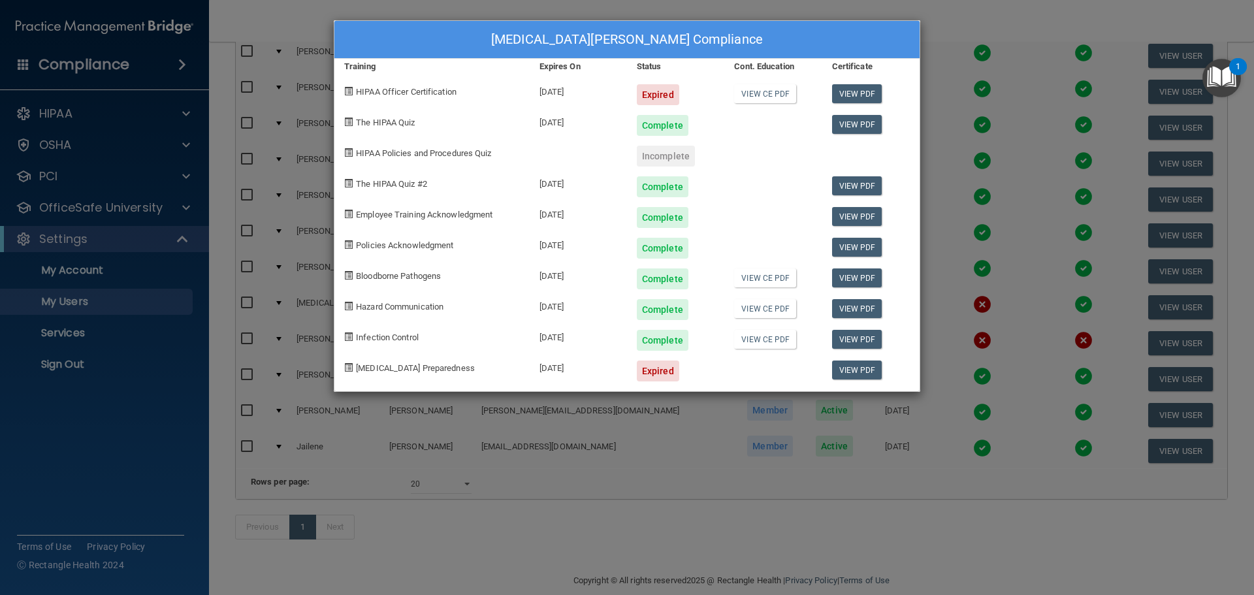
click at [760, 293] on div "[MEDICAL_DATA][PERSON_NAME] Compliance Training Expires On Status Cont. Educati…" at bounding box center [627, 297] width 1254 height 595
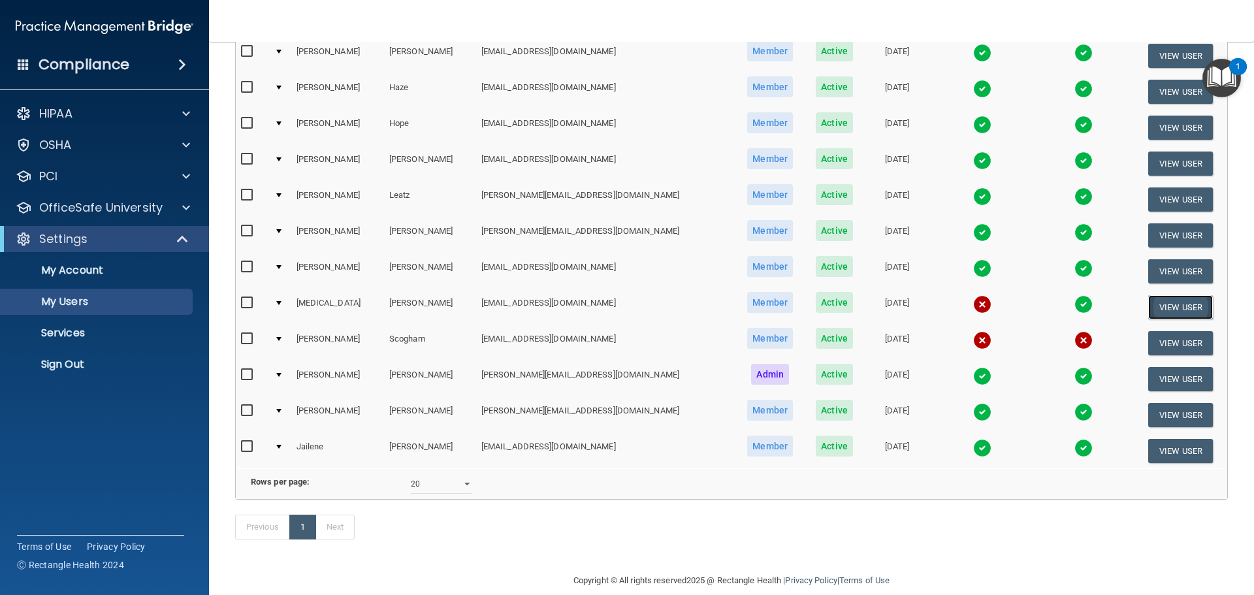
click at [760, 304] on button "View User" at bounding box center [1180, 307] width 65 height 24
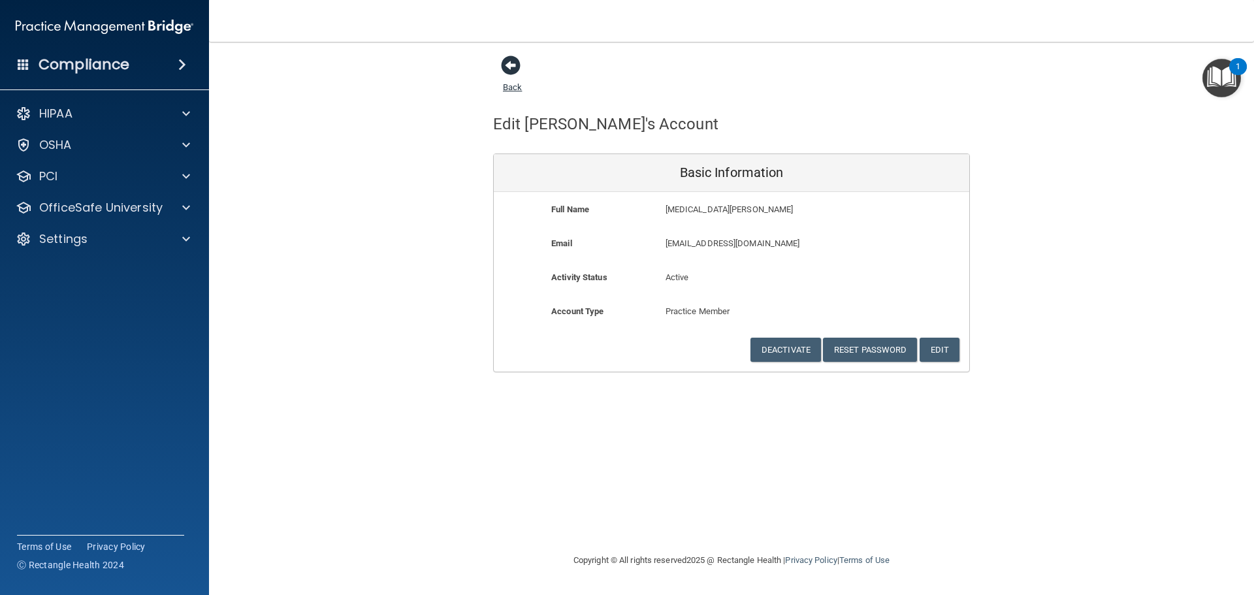
click at [515, 65] on span at bounding box center [511, 66] width 20 height 20
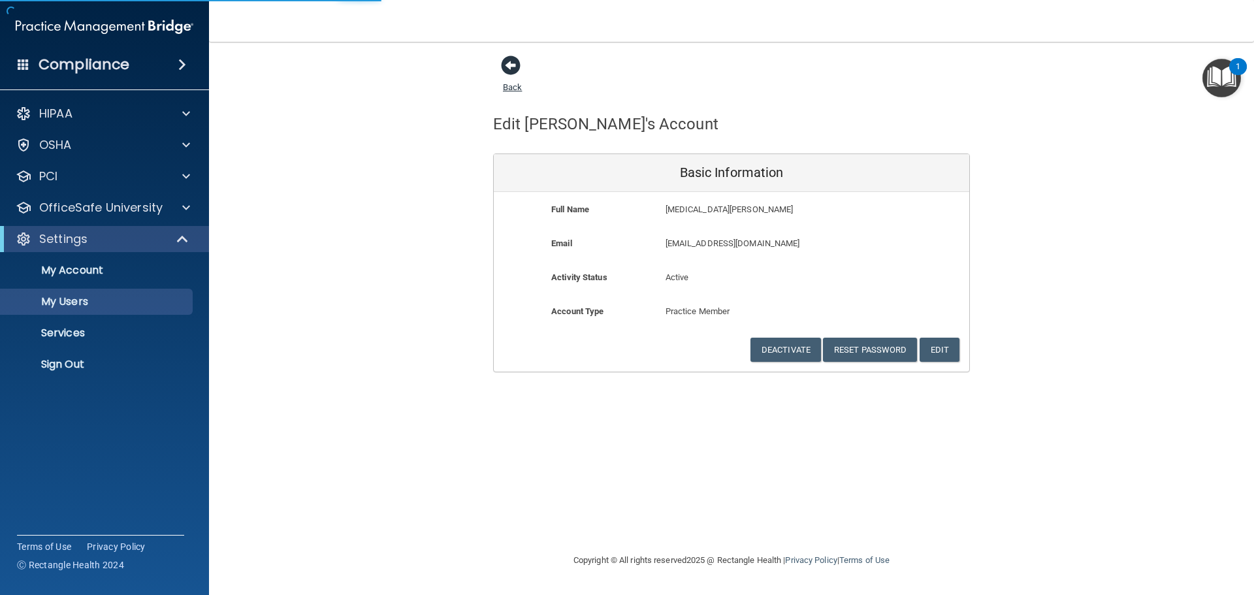
select select "20"
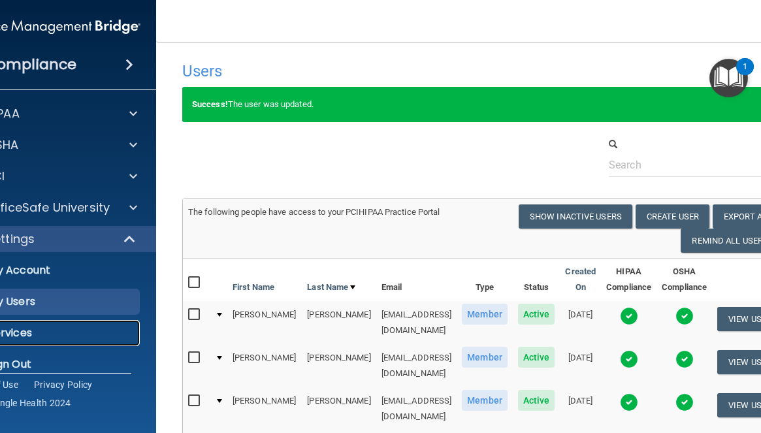
click at [44, 334] on p "Services" at bounding box center [45, 333] width 178 height 13
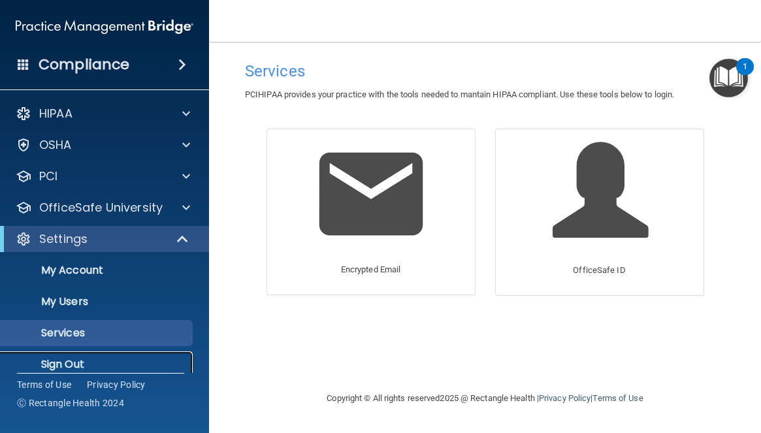
click at [99, 356] on link "Sign Out" at bounding box center [90, 364] width 206 height 26
